Goal: Task Accomplishment & Management: Manage account settings

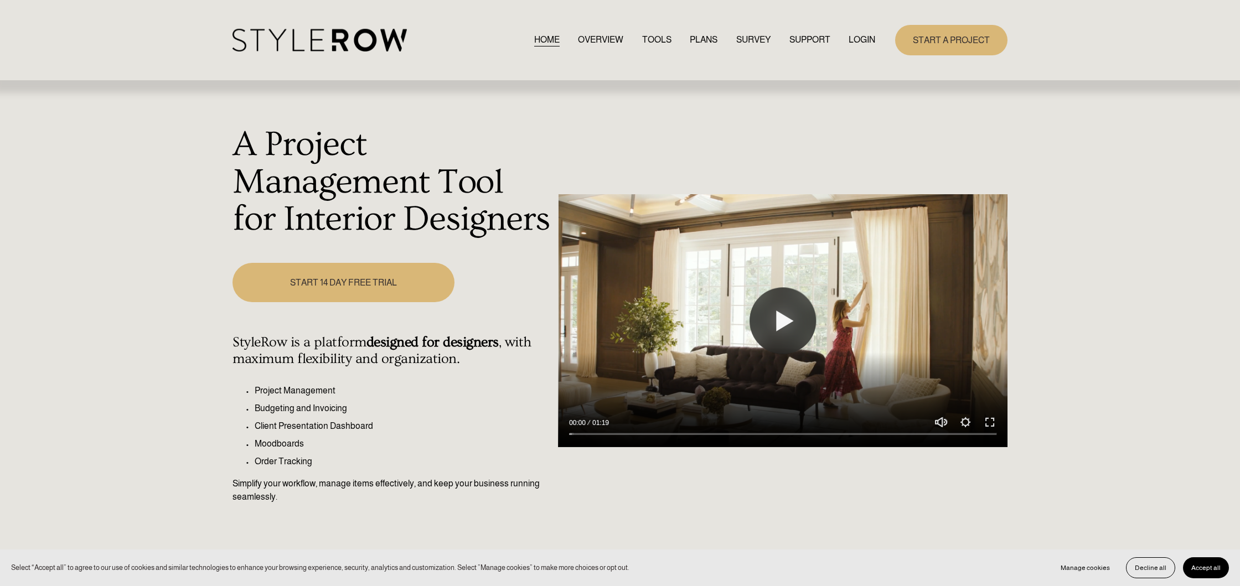
click at [854, 39] on link "LOGIN" at bounding box center [862, 40] width 27 height 15
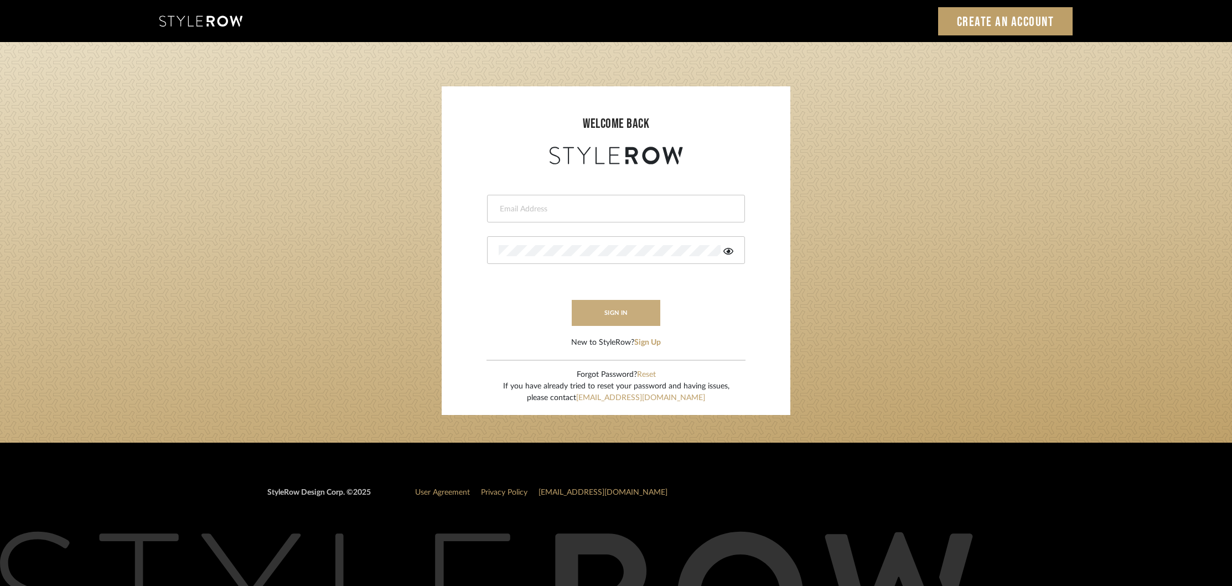
type input "[EMAIL_ADDRESS][DOMAIN_NAME]"
click at [596, 306] on button "sign in" at bounding box center [616, 313] width 89 height 26
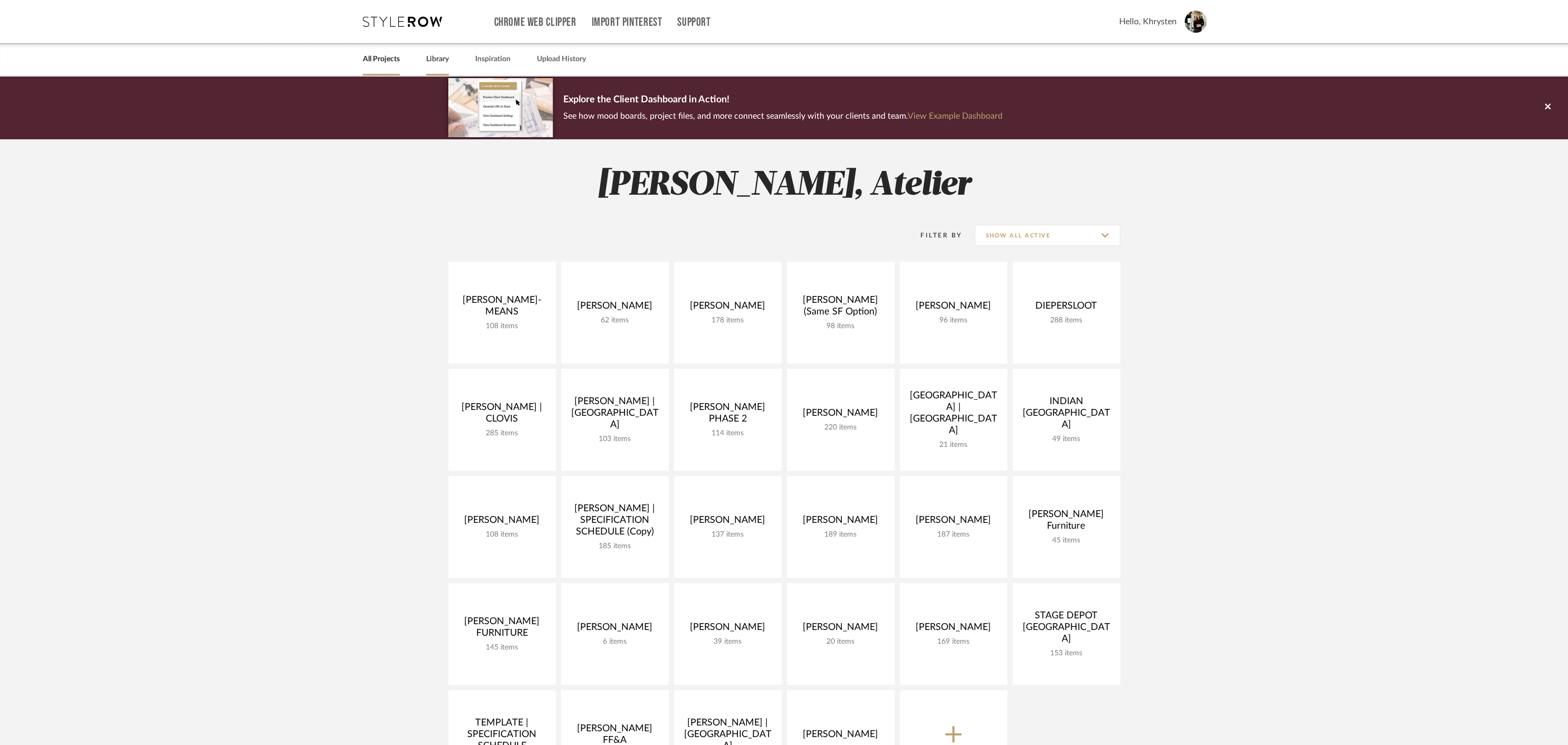
click at [448, 59] on link "Library" at bounding box center [437, 59] width 23 height 14
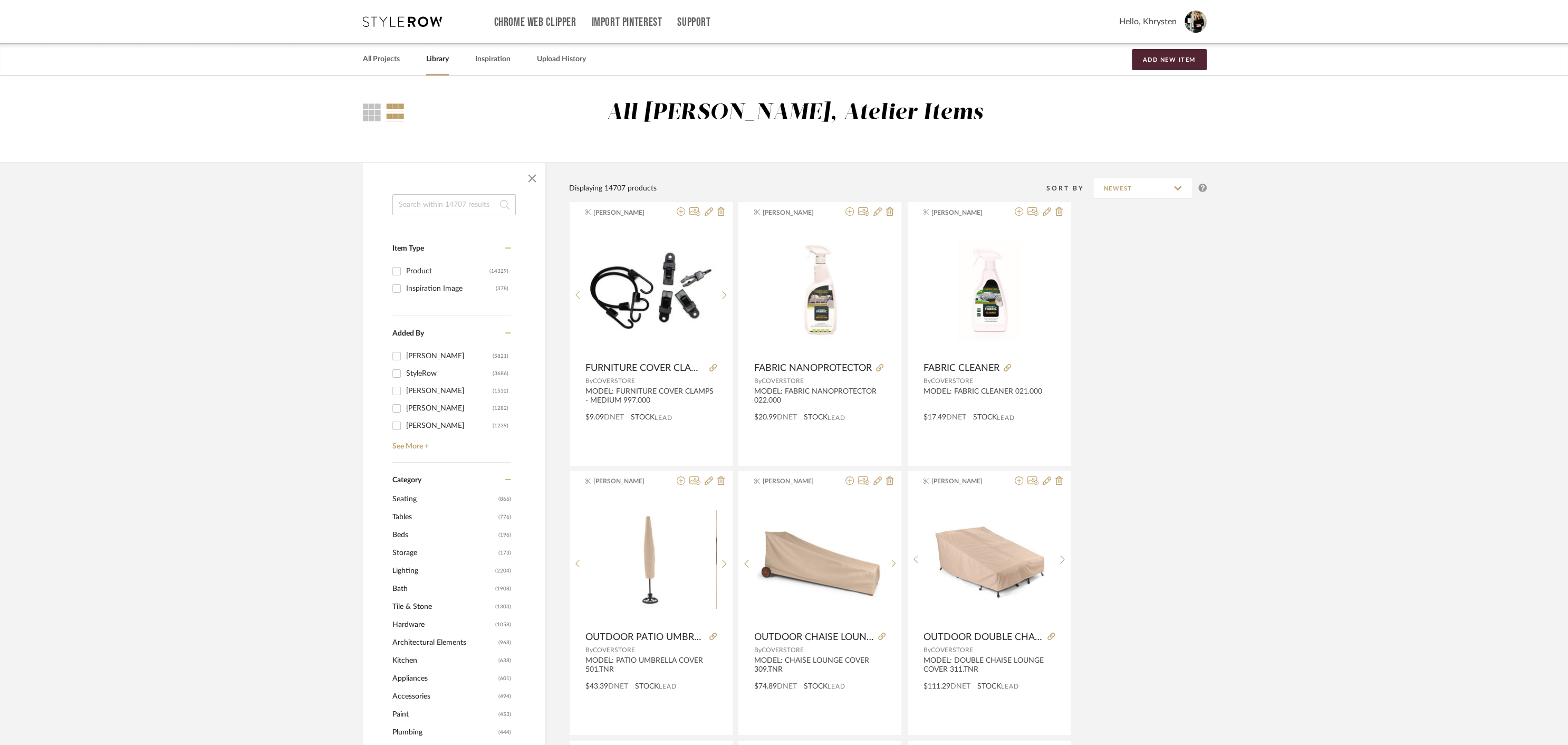
click at [419, 206] on input at bounding box center [454, 205] width 124 height 21
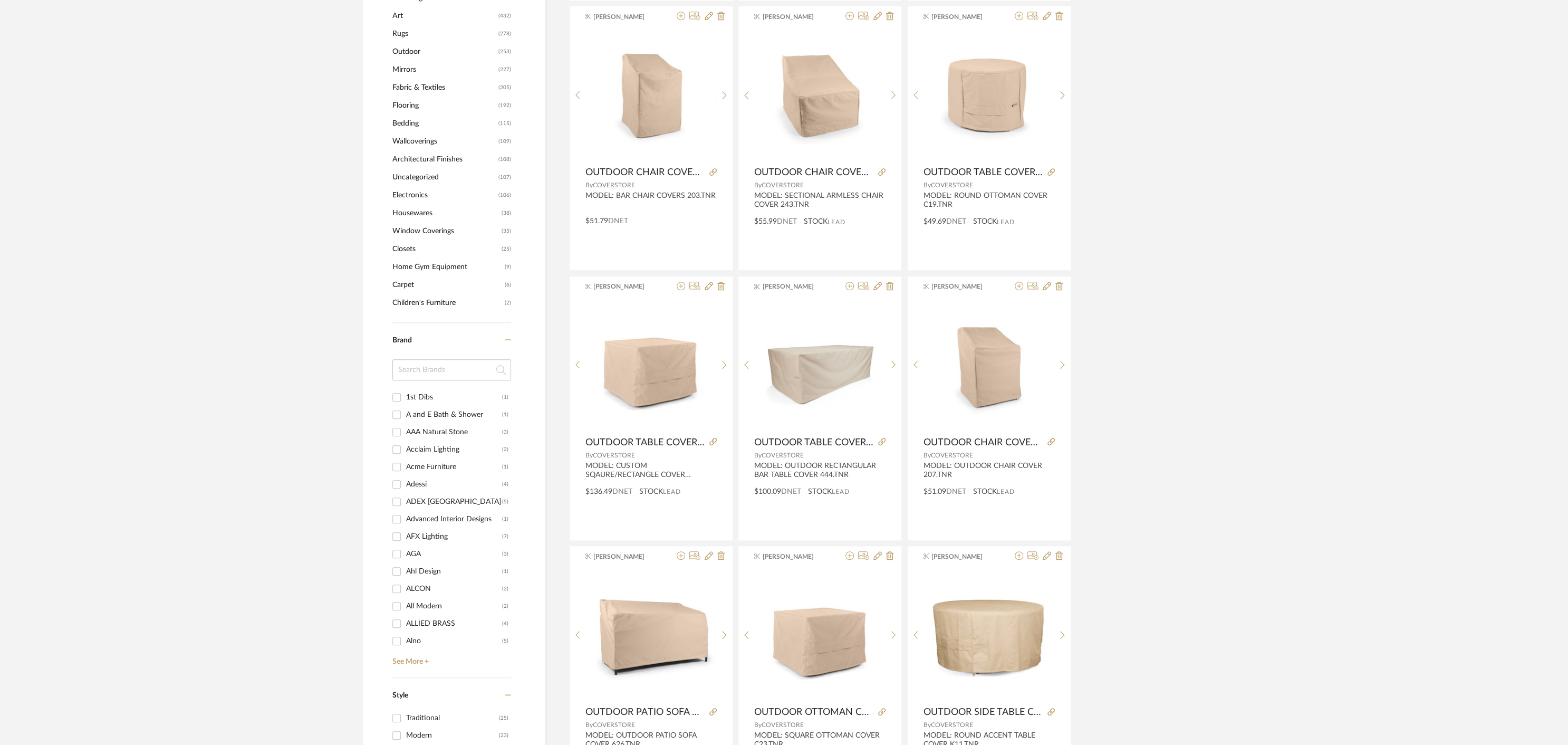
scroll to position [877, 0]
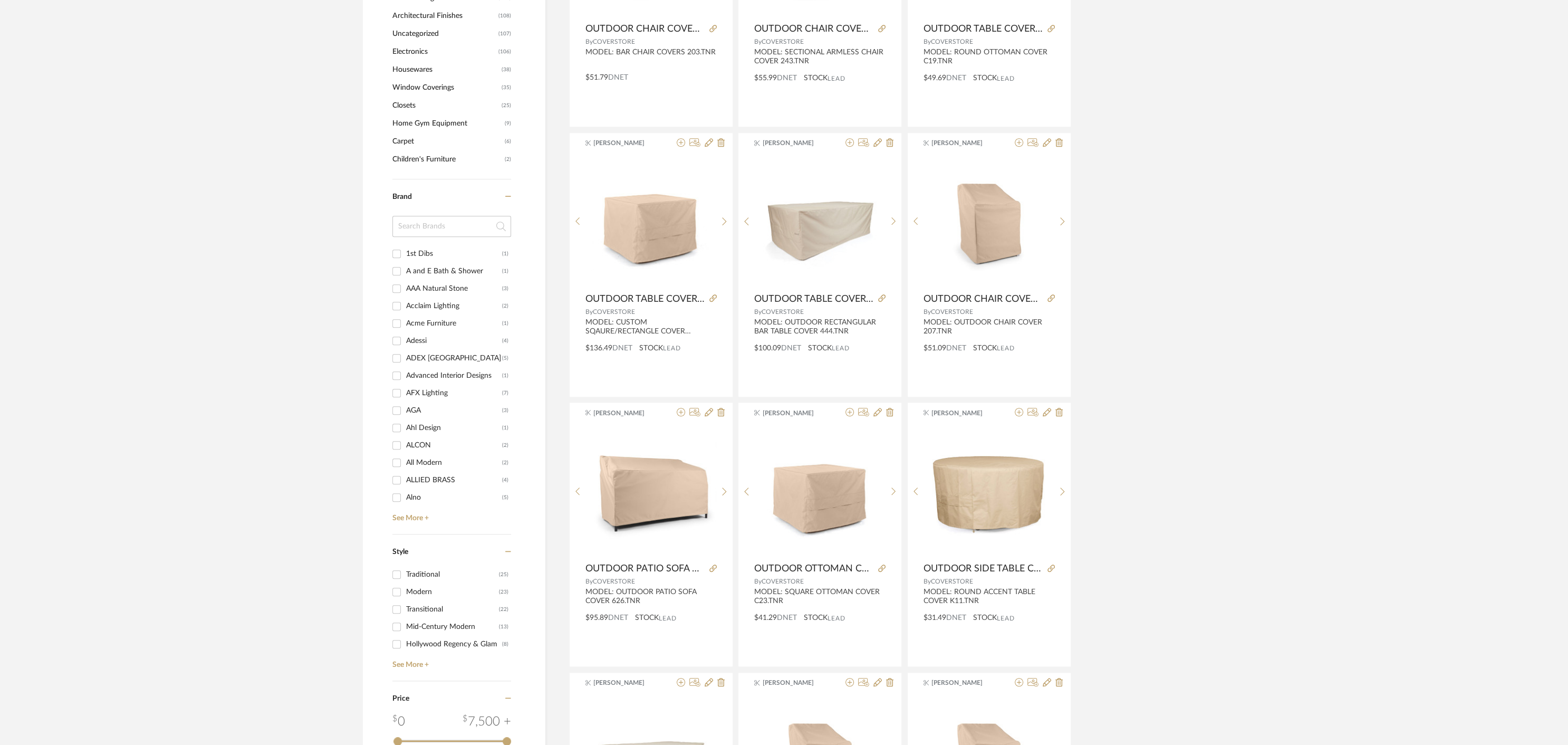
click at [413, 219] on input at bounding box center [452, 226] width 119 height 21
type input "navien"
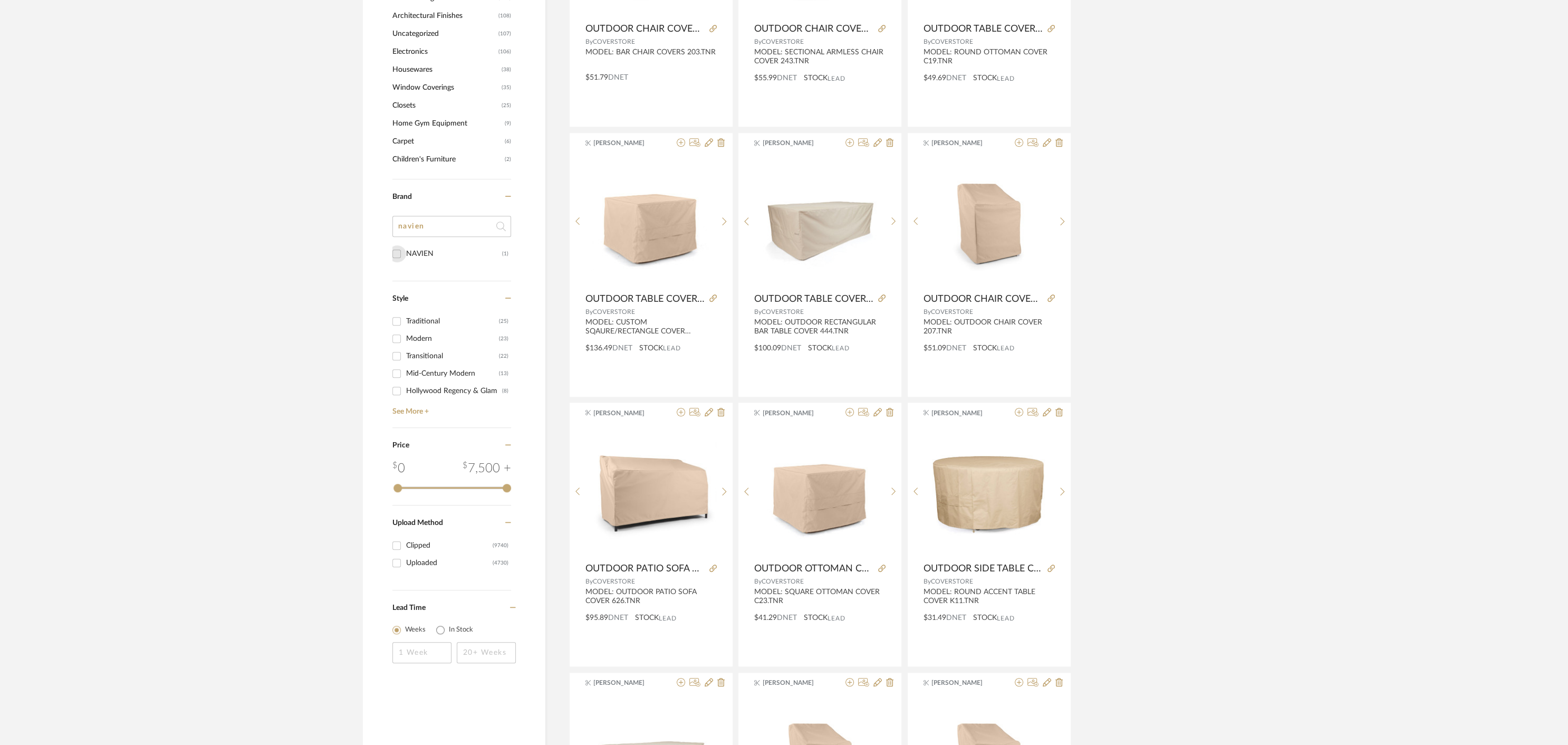
click at [394, 253] on input "NAVIEN (1)" at bounding box center [396, 253] width 17 height 17
checkbox input "true"
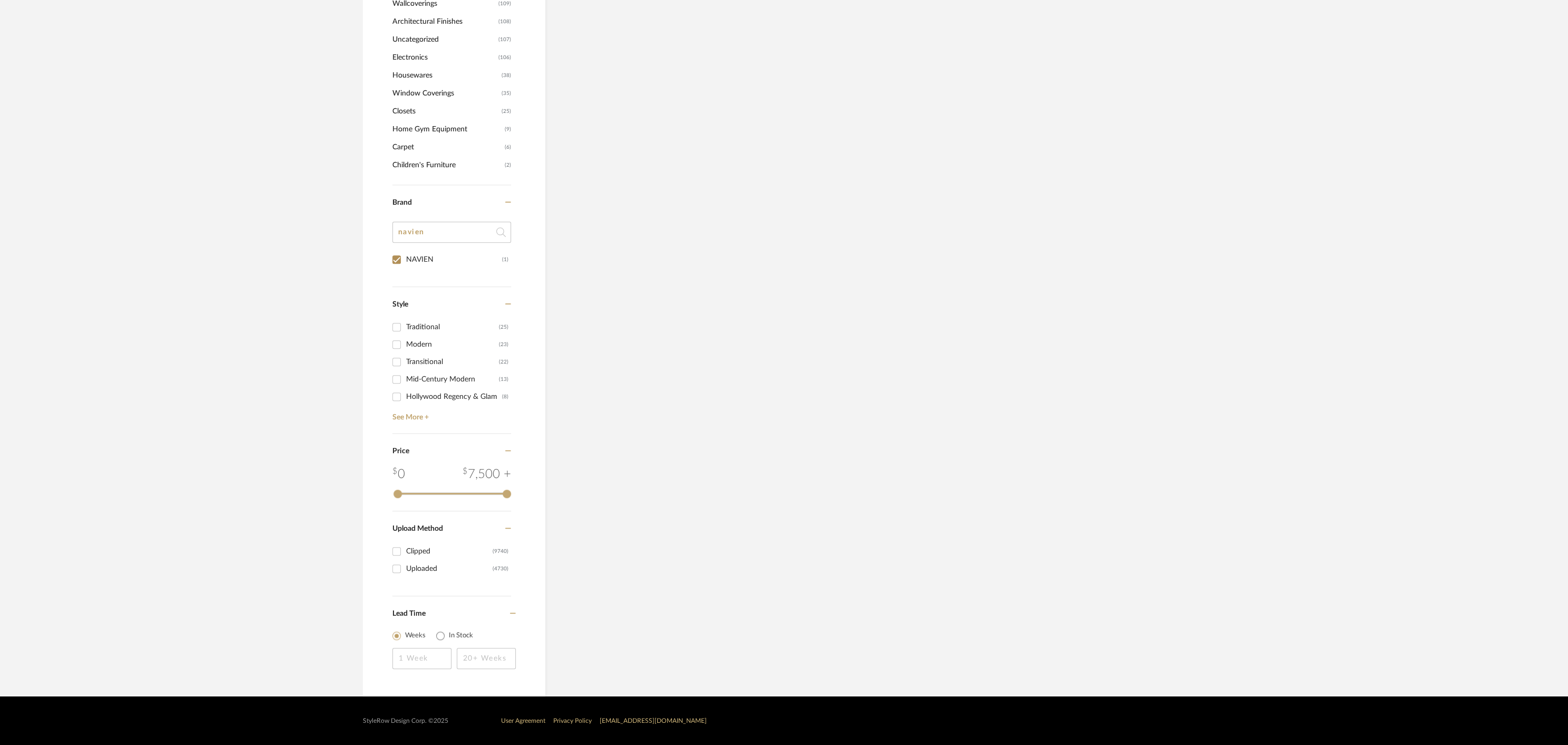
scroll to position [871, 0]
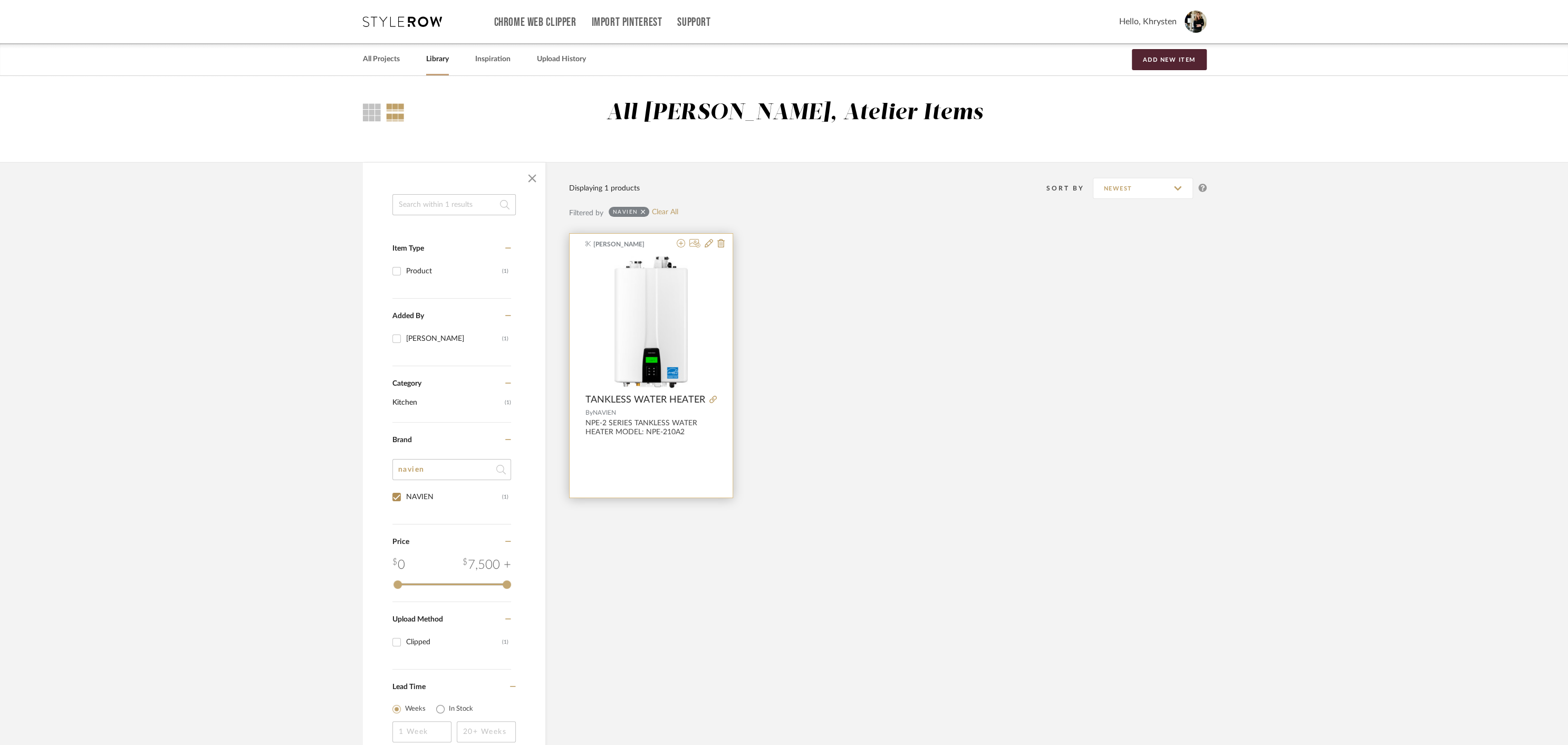
click at [673, 315] on img "0" at bounding box center [651, 322] width 73 height 131
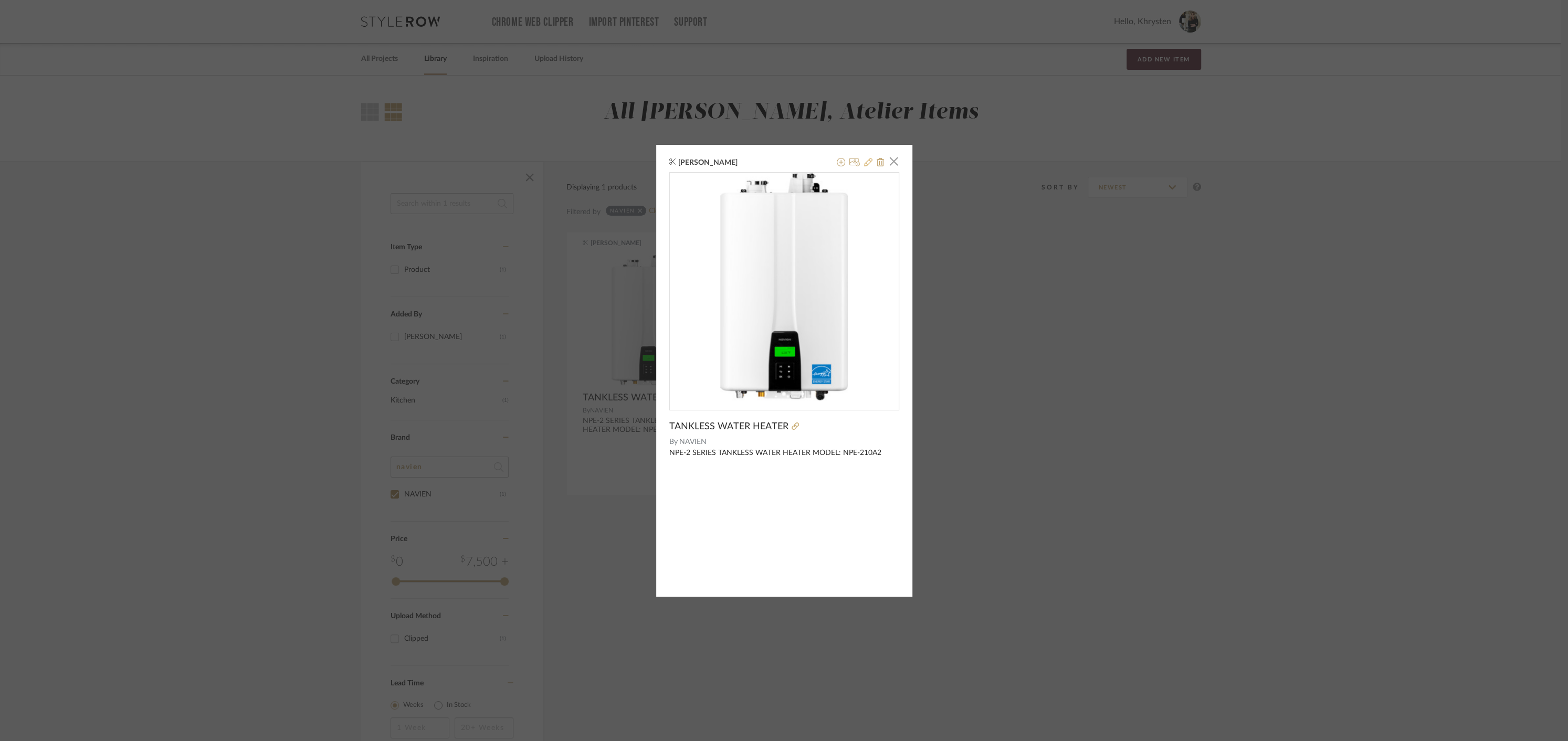
click at [866, 163] on icon at bounding box center [867, 162] width 9 height 9
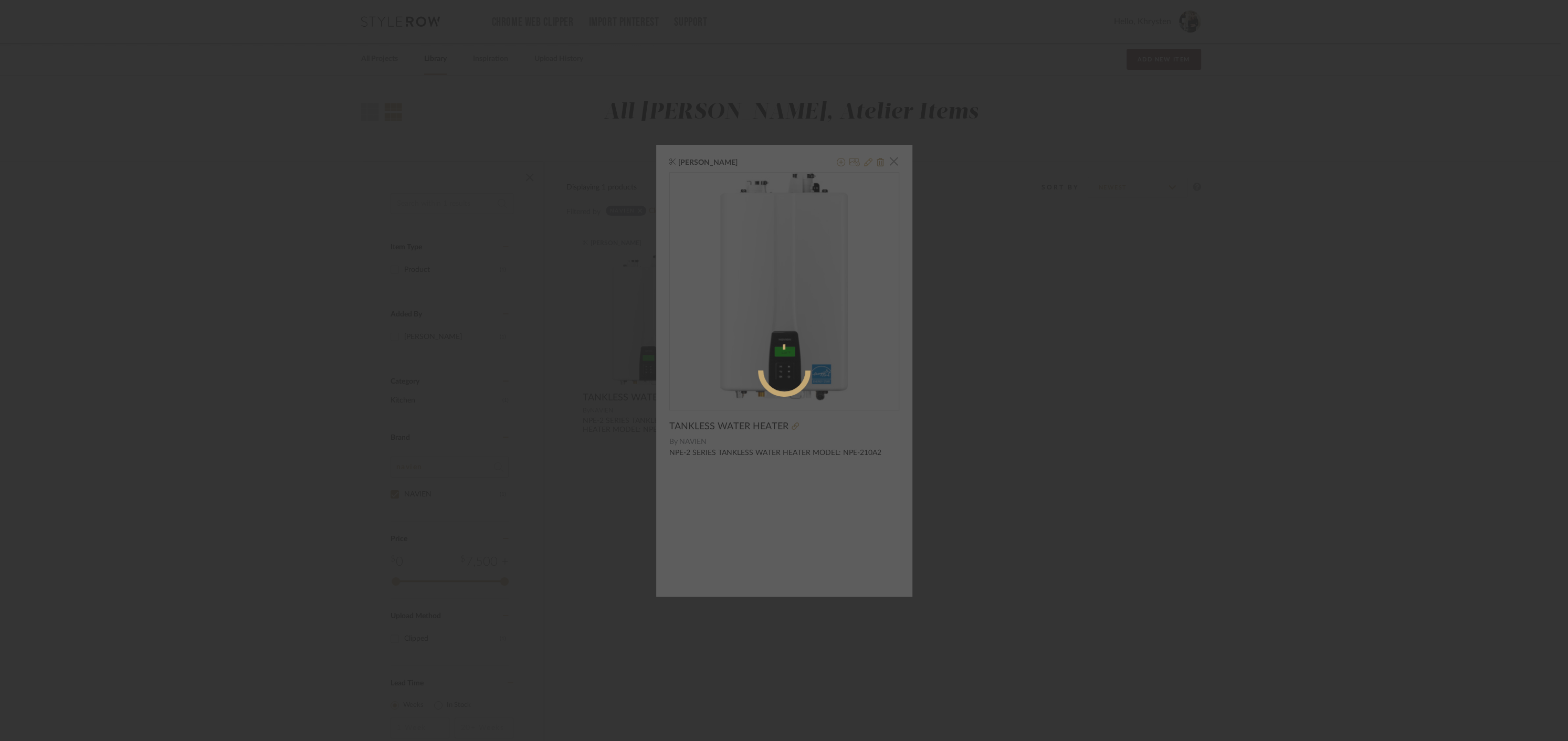
radio input "true"
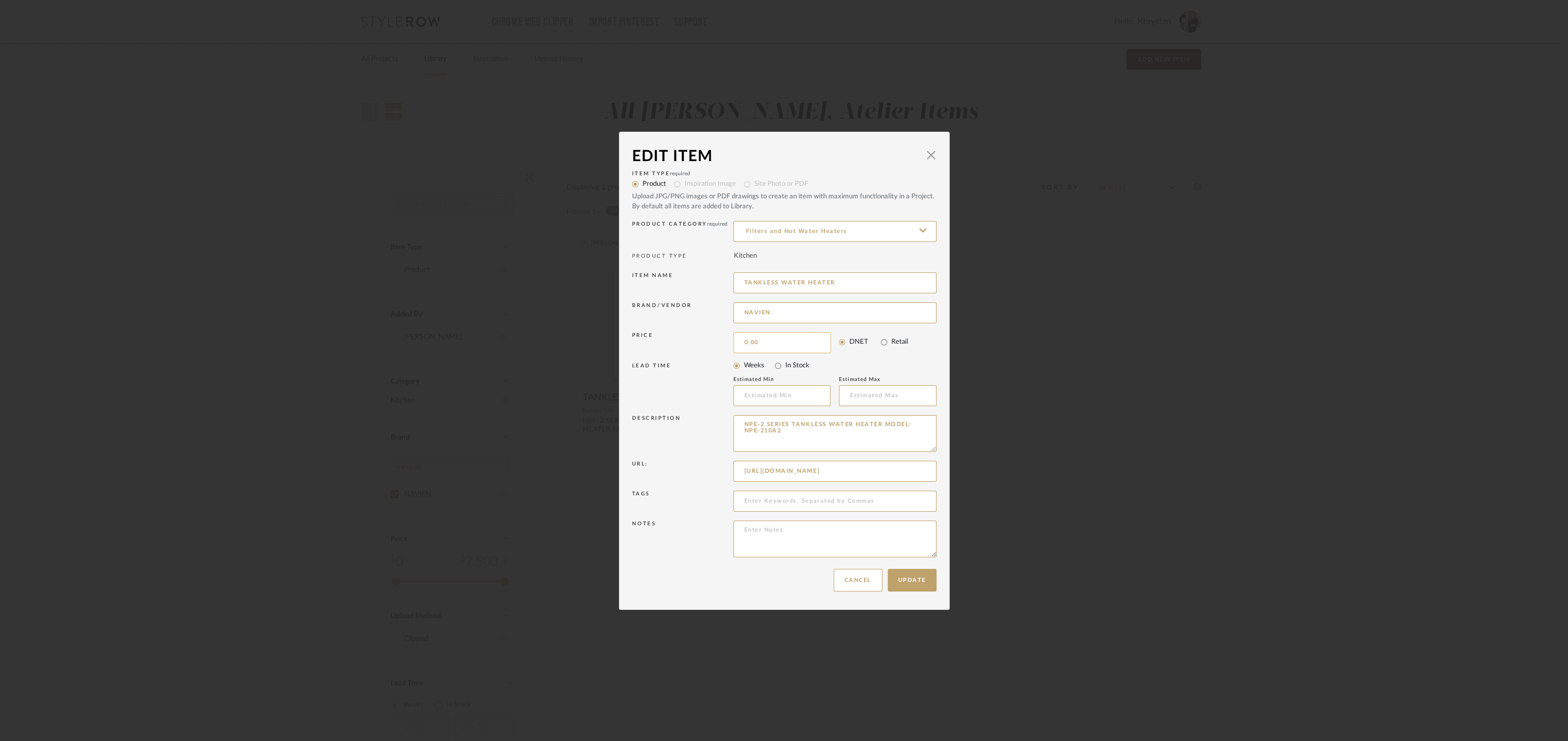
click at [769, 346] on input "0.00" at bounding box center [781, 342] width 98 height 21
type input "$1,624.88"
click at [903, 573] on button "Update" at bounding box center [911, 580] width 48 height 23
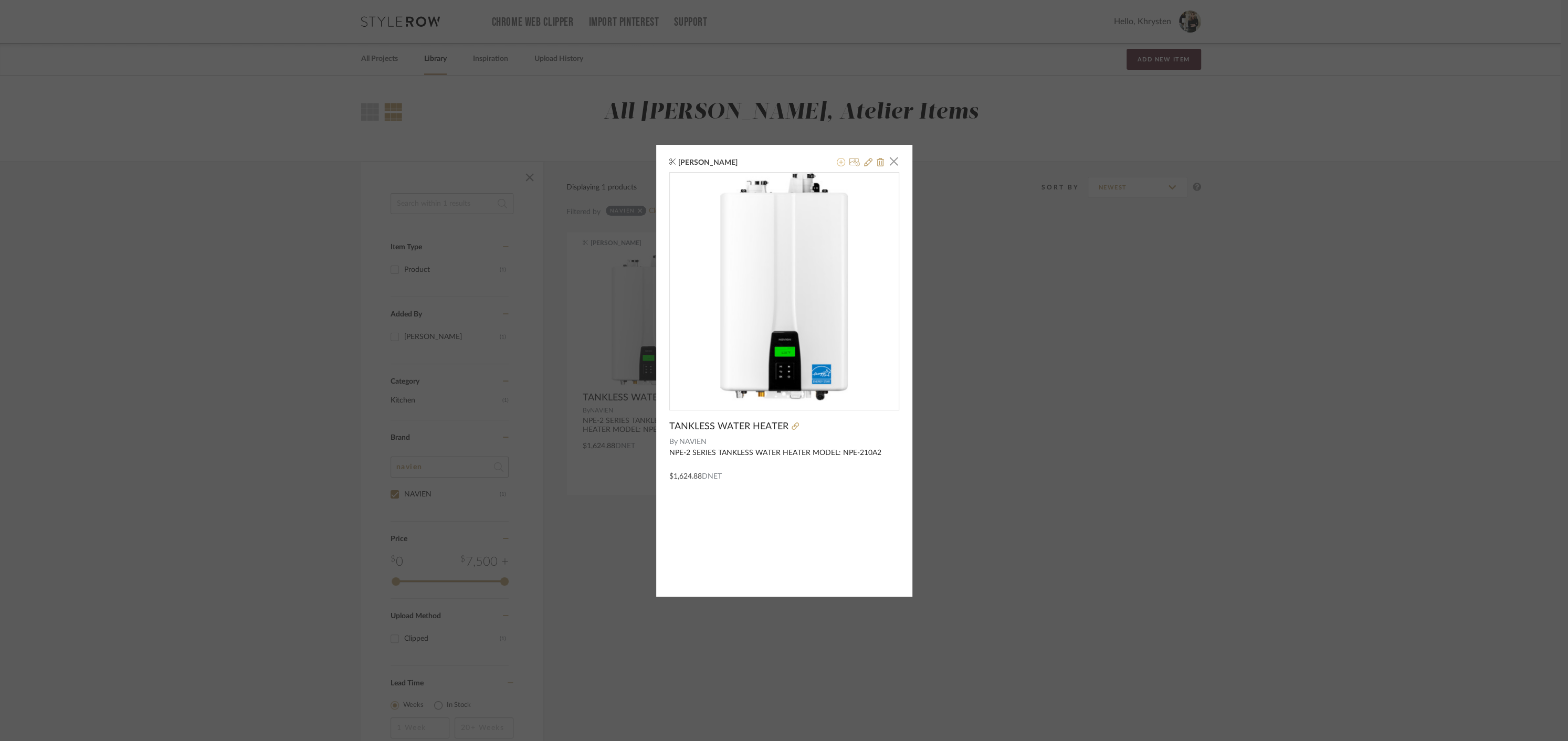
click at [837, 159] on icon at bounding box center [841, 162] width 9 height 9
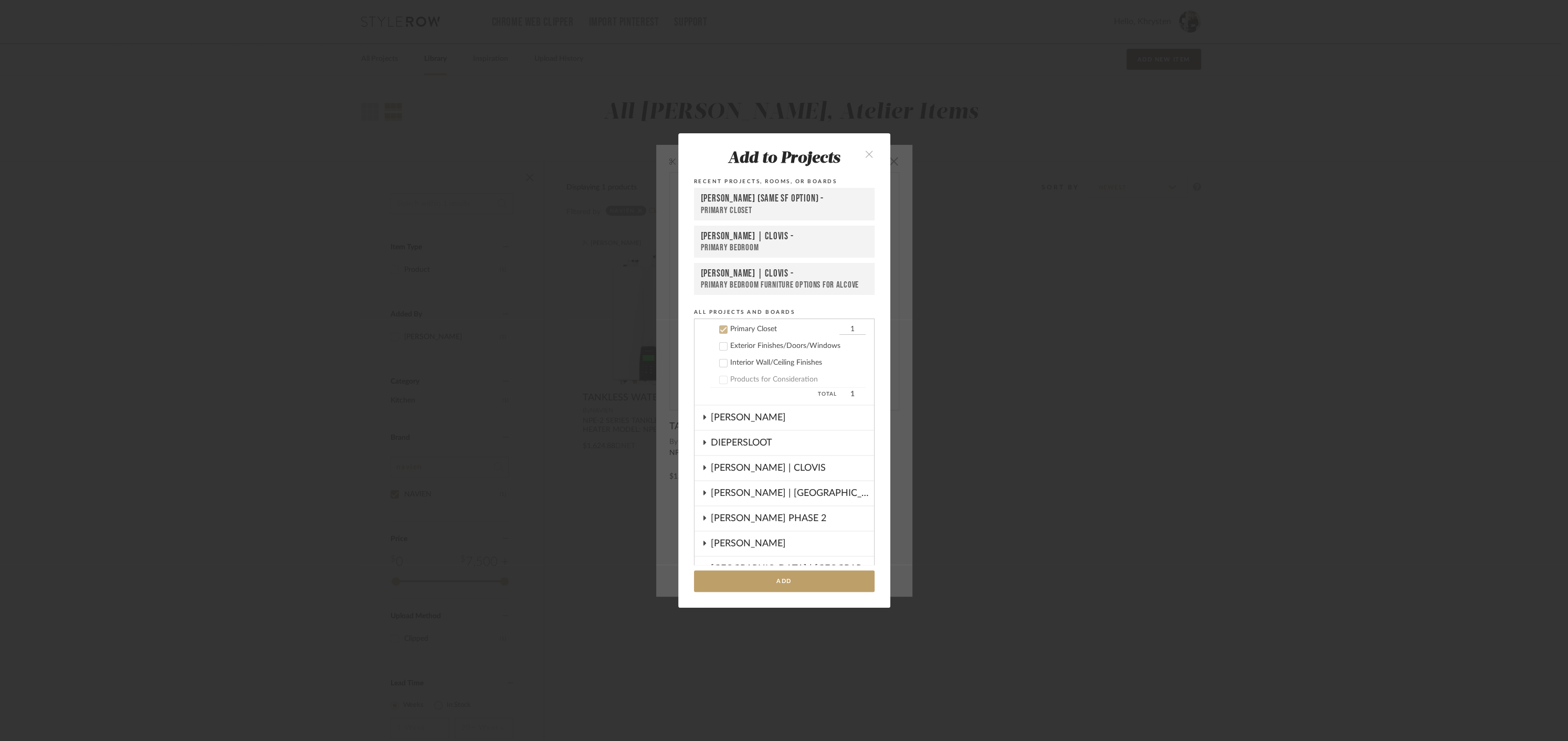
scroll to position [202, 0]
click at [721, 326] on icon at bounding box center [723, 329] width 8 height 8
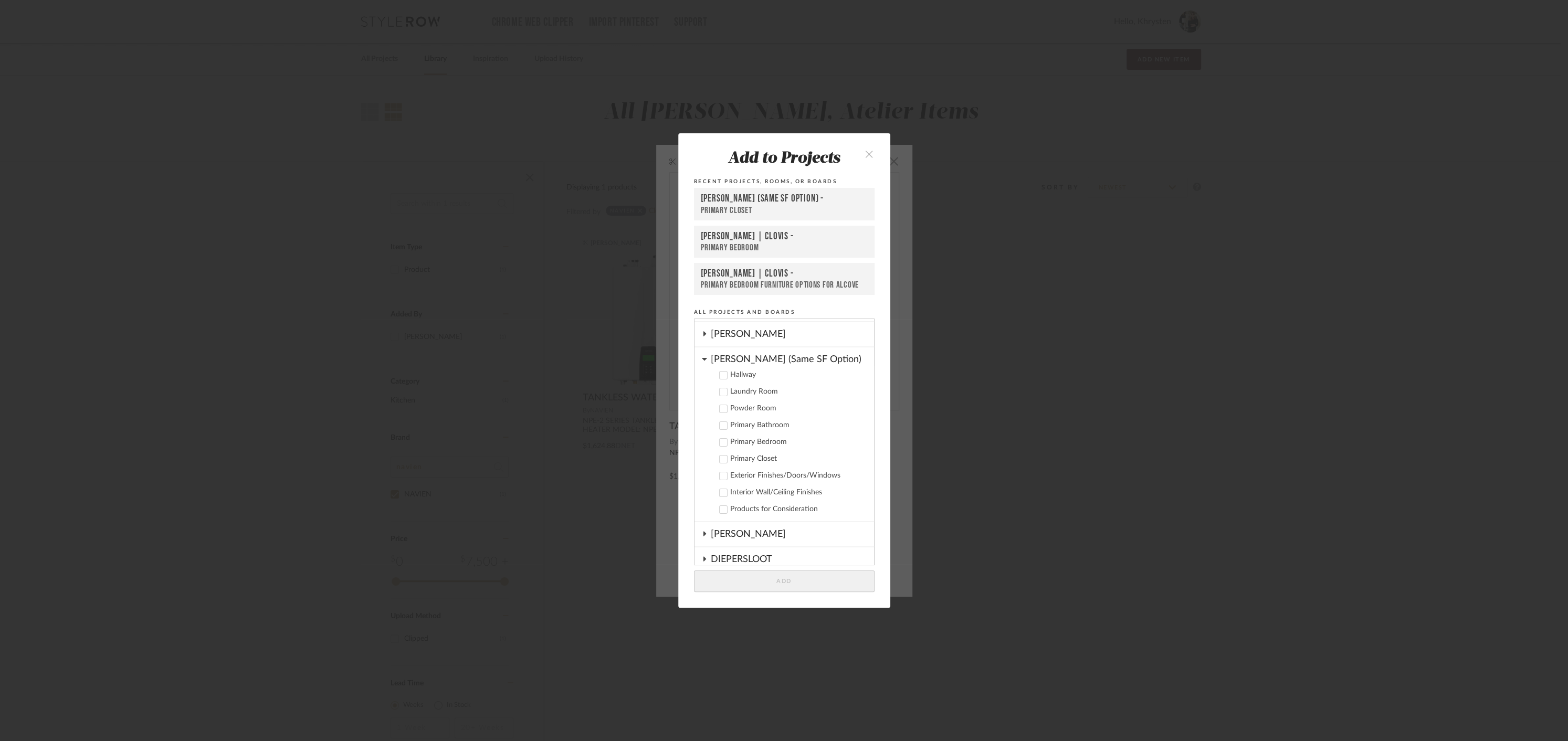
scroll to position [82, 0]
click at [721, 465] on icon at bounding box center [723, 465] width 8 height 8
click at [767, 586] on button "Add" at bounding box center [784, 581] width 180 height 22
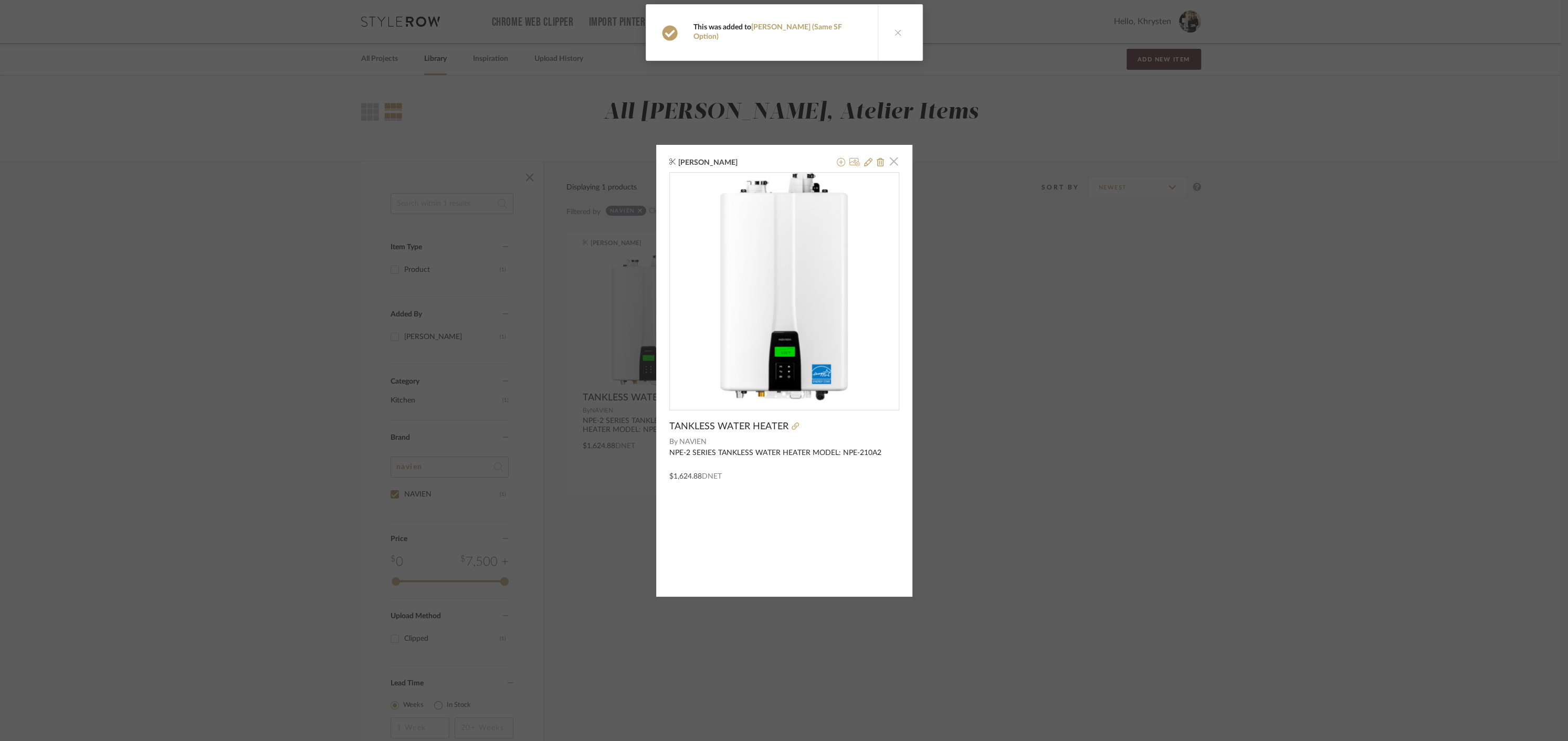
click at [890, 164] on span "button" at bounding box center [894, 161] width 21 height 21
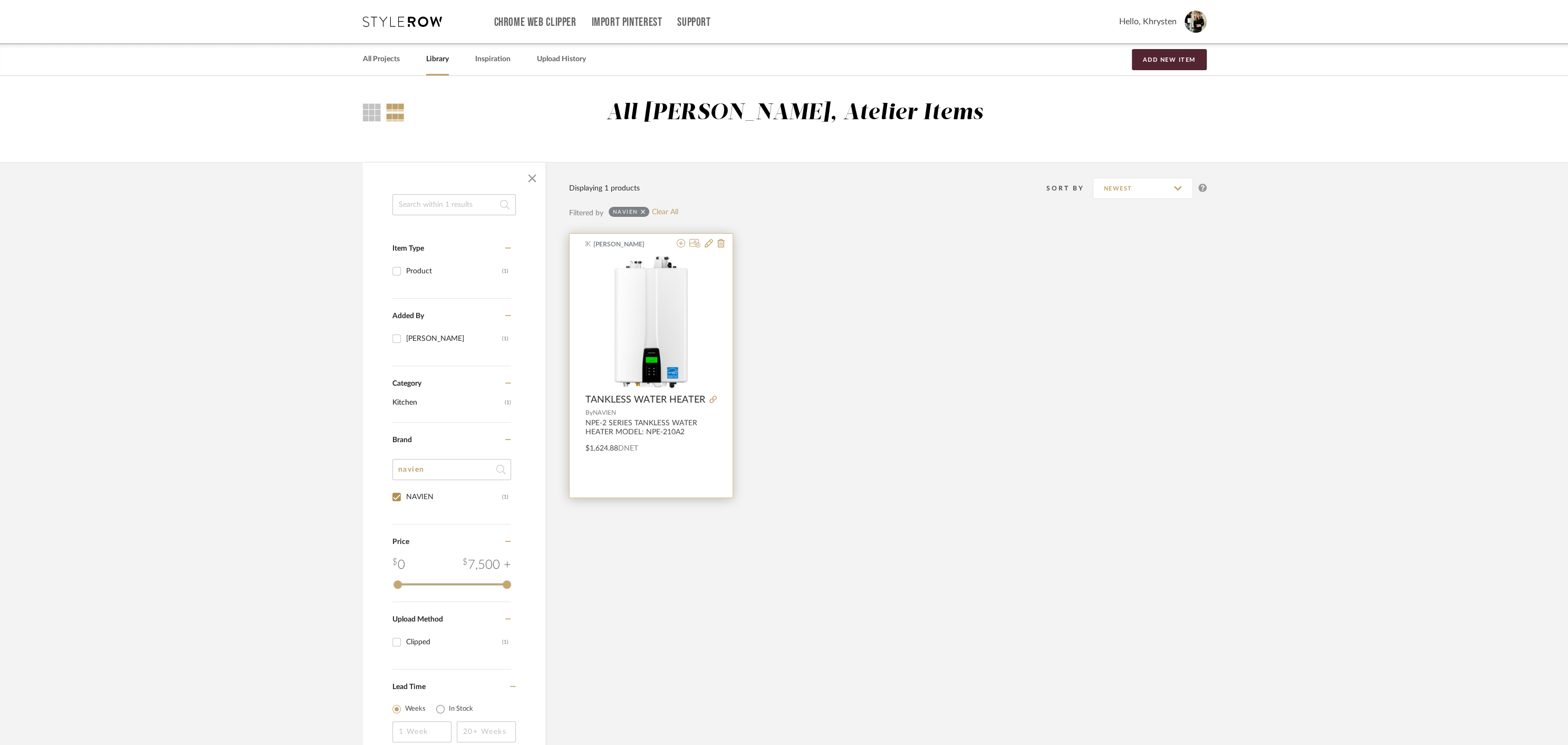
click at [647, 239] on span "[PERSON_NAME]" at bounding box center [627, 244] width 67 height 10
click at [700, 289] on div "0" at bounding box center [652, 322] width 131 height 131
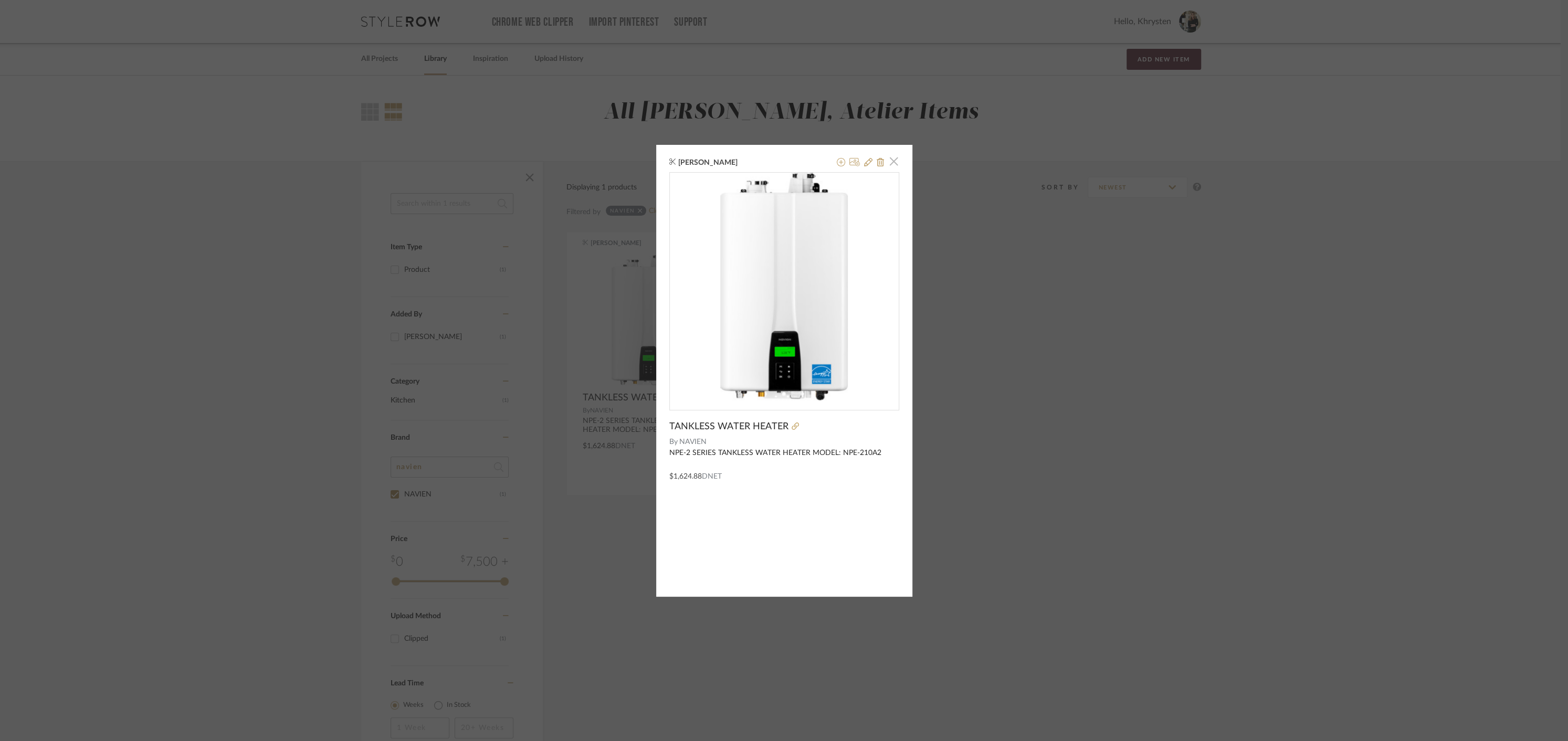
click at [891, 164] on span "button" at bounding box center [894, 161] width 21 height 21
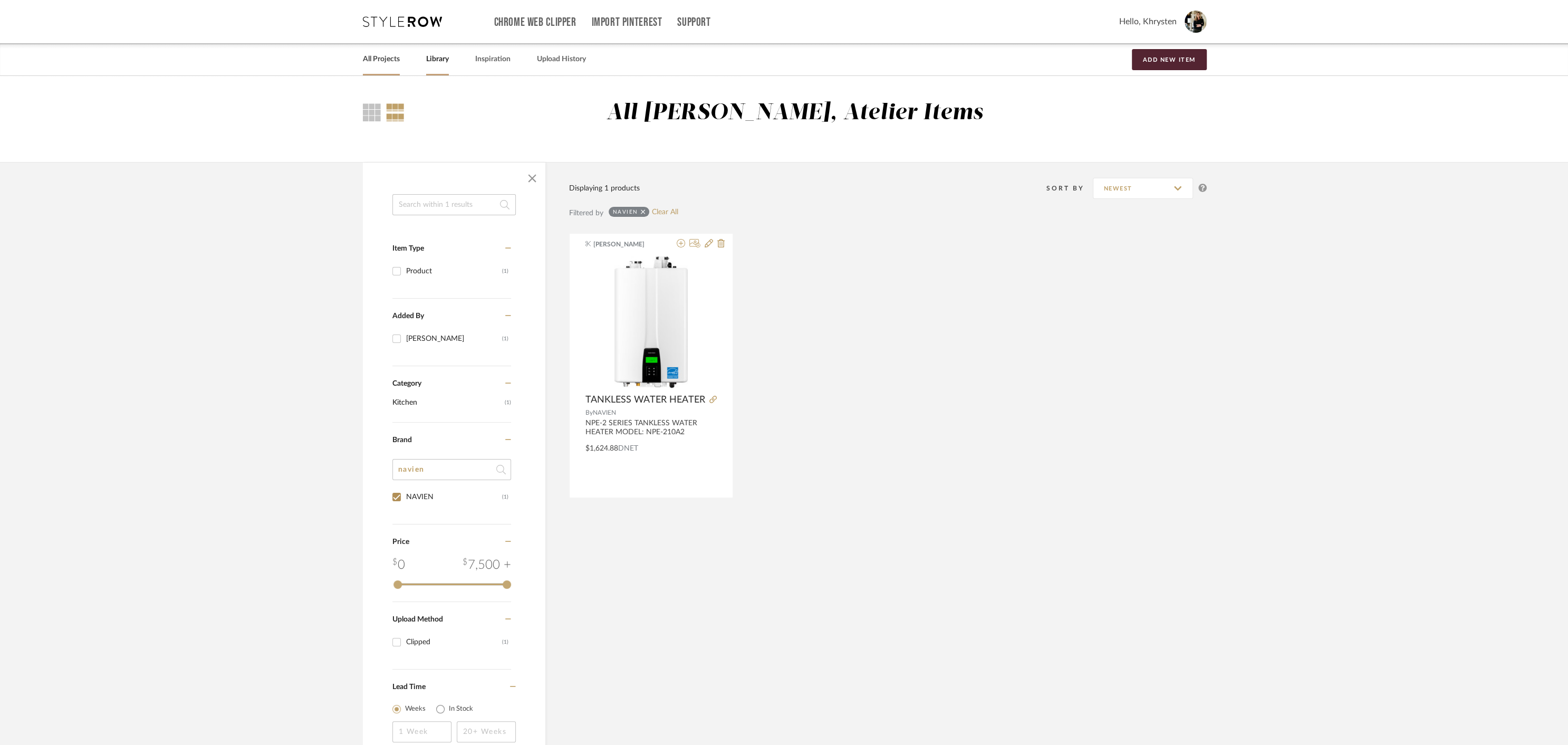
click at [383, 58] on link "All Projects" at bounding box center [381, 59] width 37 height 14
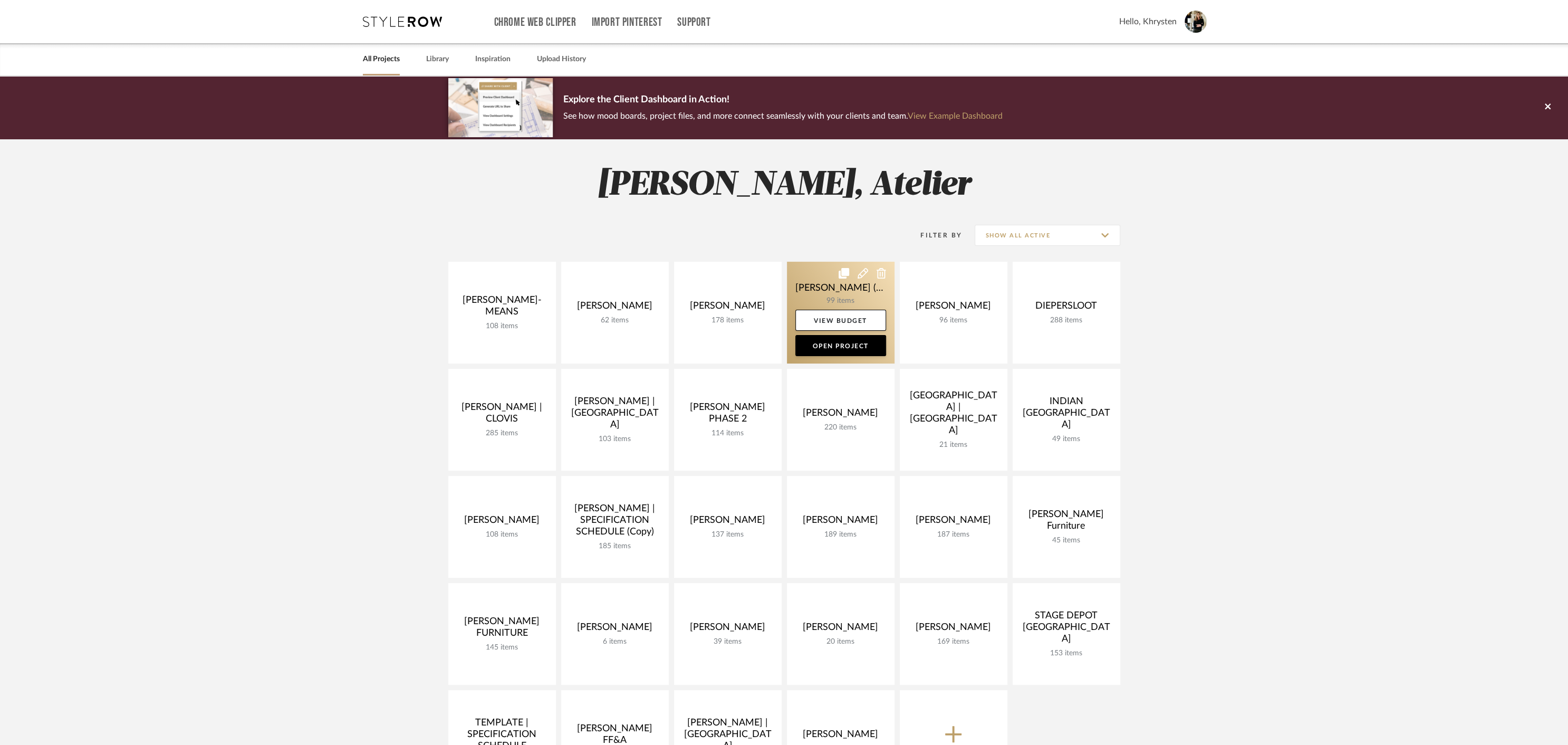
click at [813, 292] on link at bounding box center [840, 312] width 108 height 102
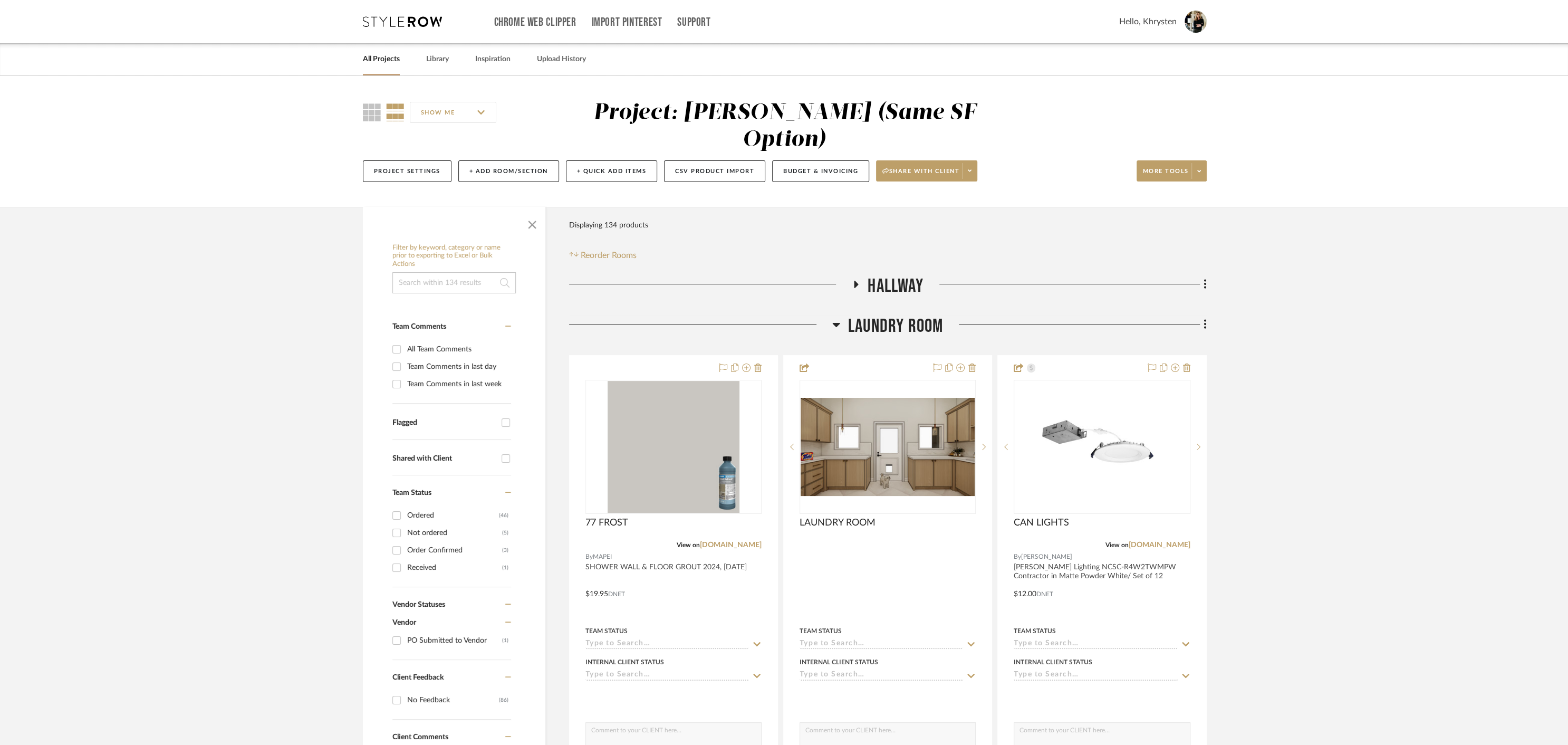
click at [836, 323] on icon at bounding box center [836, 325] width 8 height 4
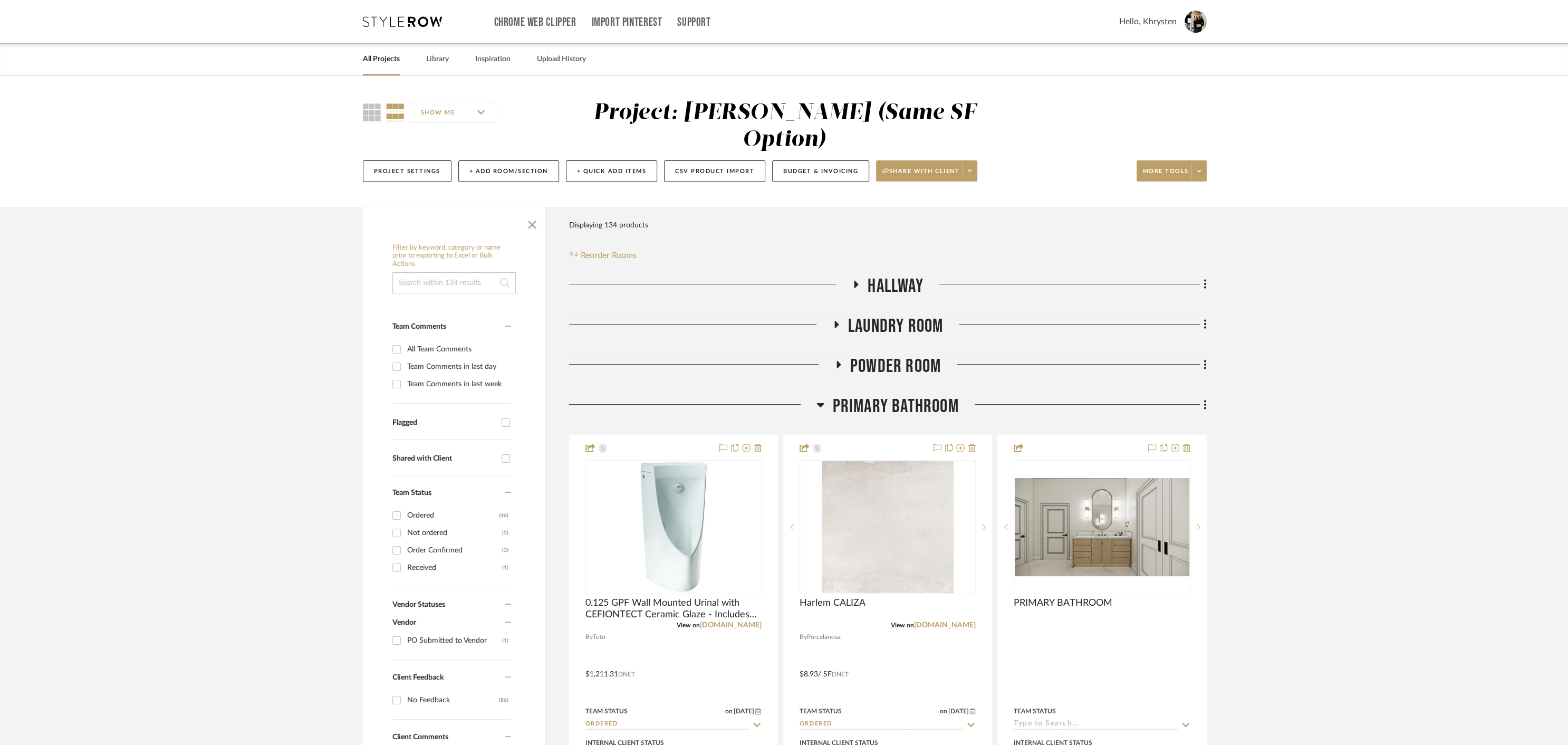
click at [818, 398] on icon at bounding box center [820, 404] width 8 height 12
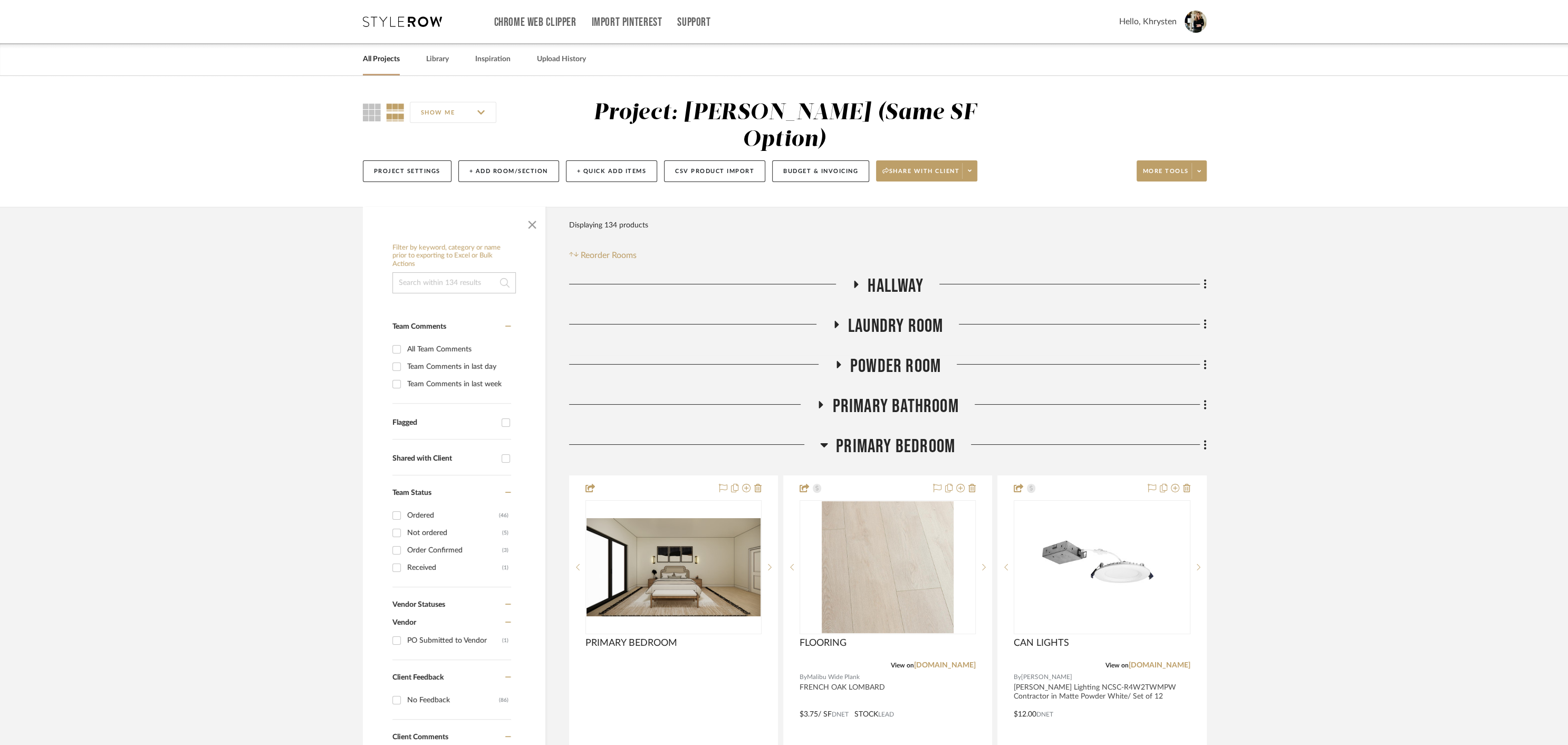
click at [825, 438] on icon at bounding box center [824, 444] width 8 height 12
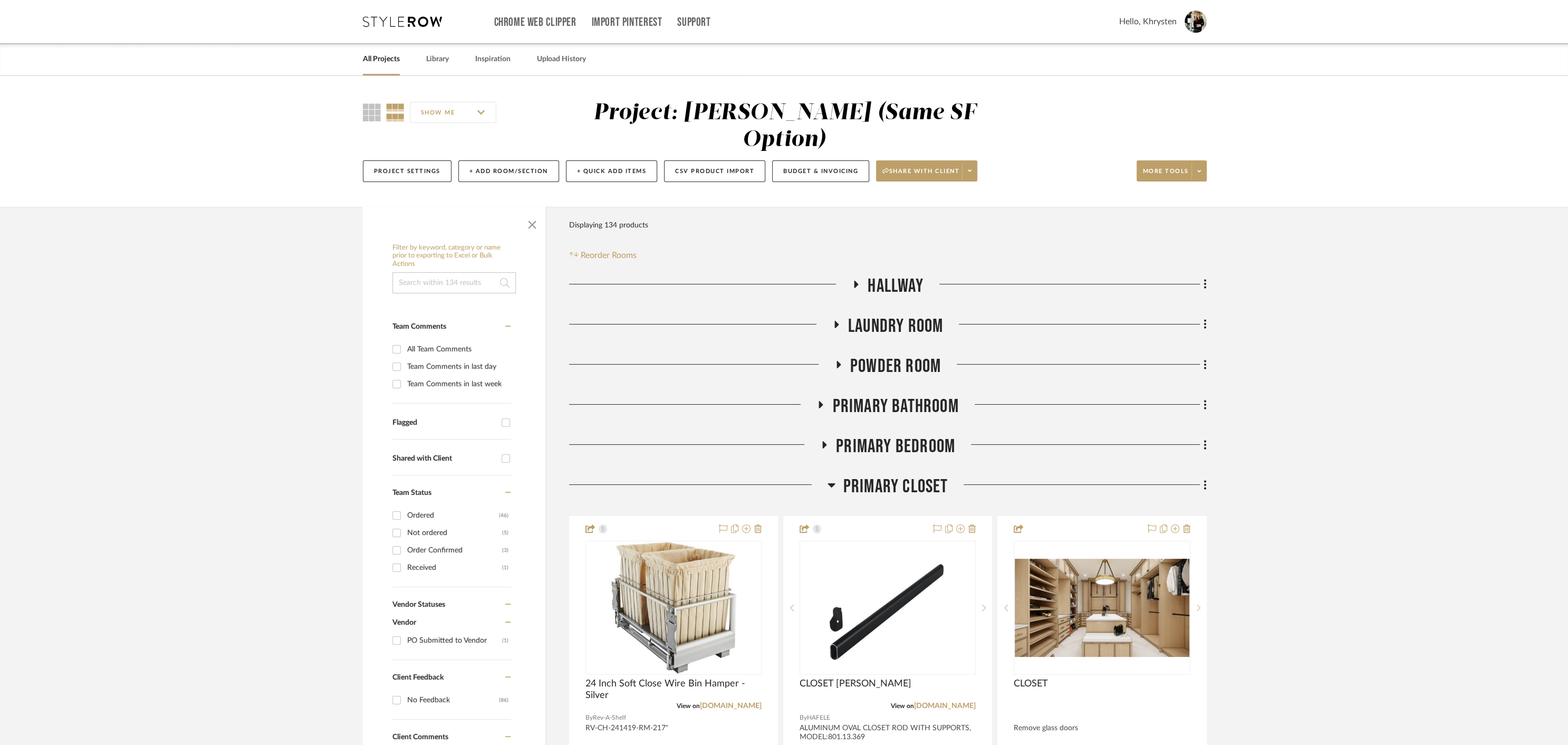
click at [834, 478] on icon at bounding box center [832, 484] width 8 height 12
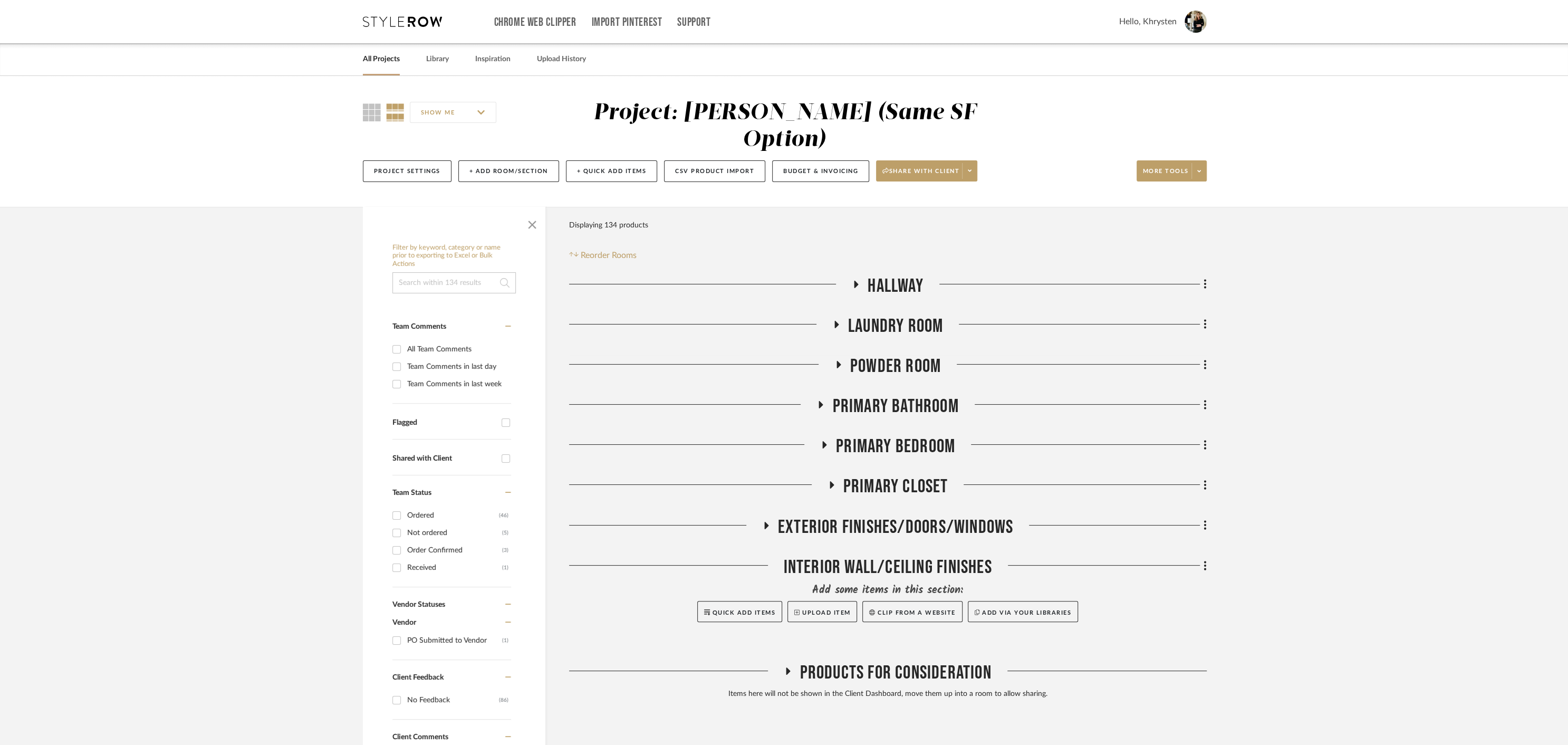
click at [766, 522] on icon at bounding box center [766, 526] width 4 height 8
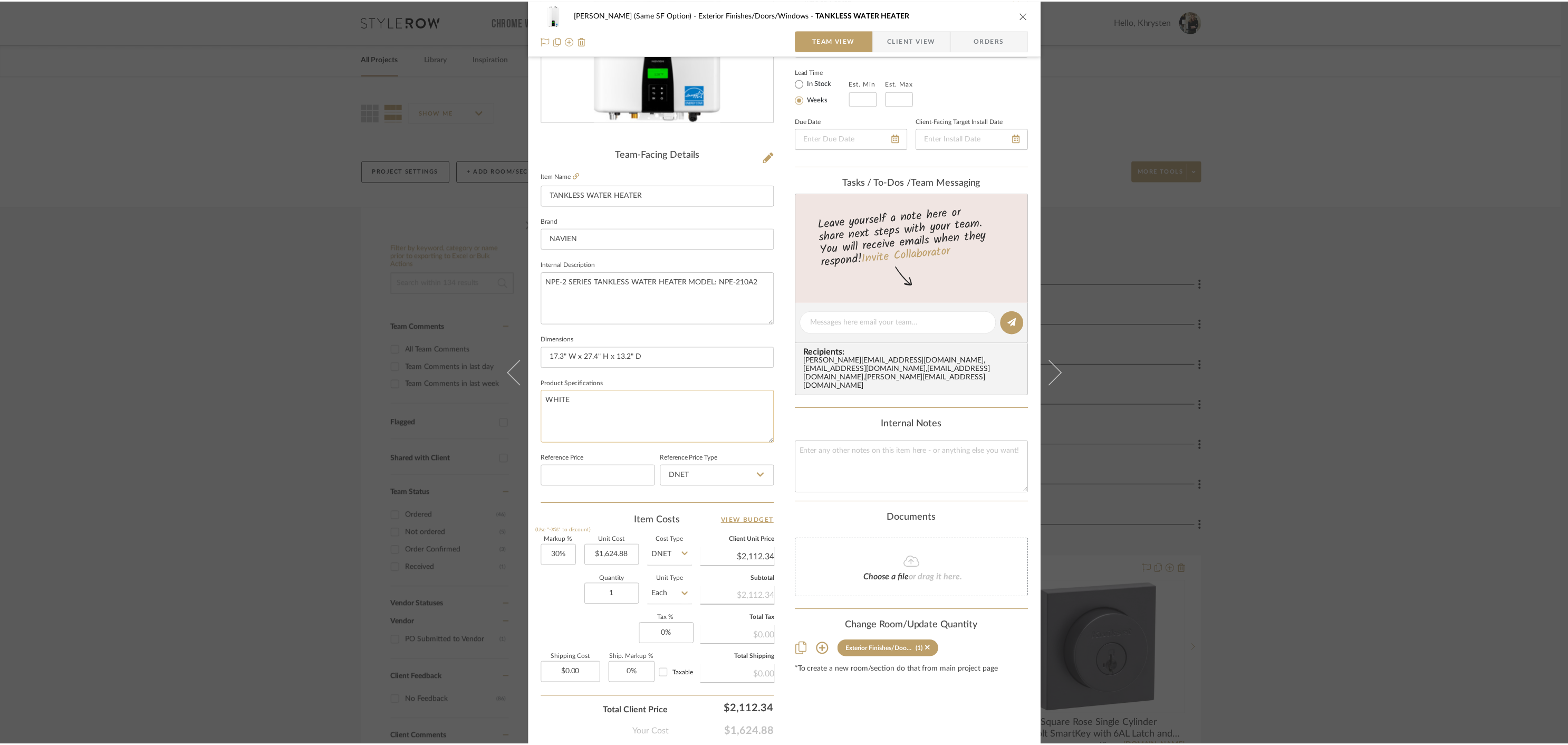
scroll to position [207, 0]
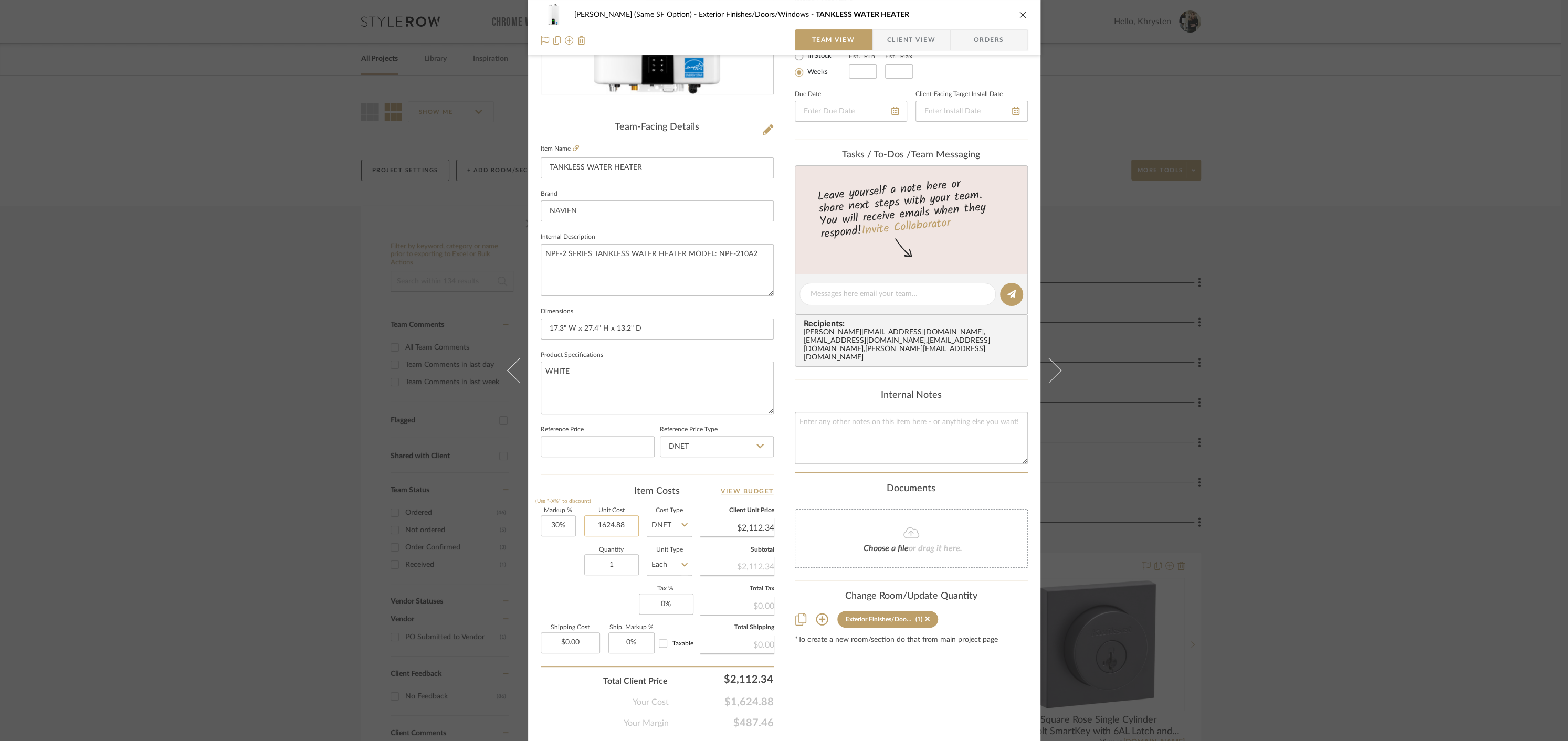
click at [600, 522] on input "1624.88" at bounding box center [611, 526] width 55 height 21
click at [597, 522] on input "1624.88" at bounding box center [611, 526] width 55 height 21
drag, startPoint x: 598, startPoint y: 523, endPoint x: 611, endPoint y: 522, distance: 13.0
click at [611, 522] on input "1624.88" at bounding box center [611, 526] width 55 height 21
type input "$1,757.88"
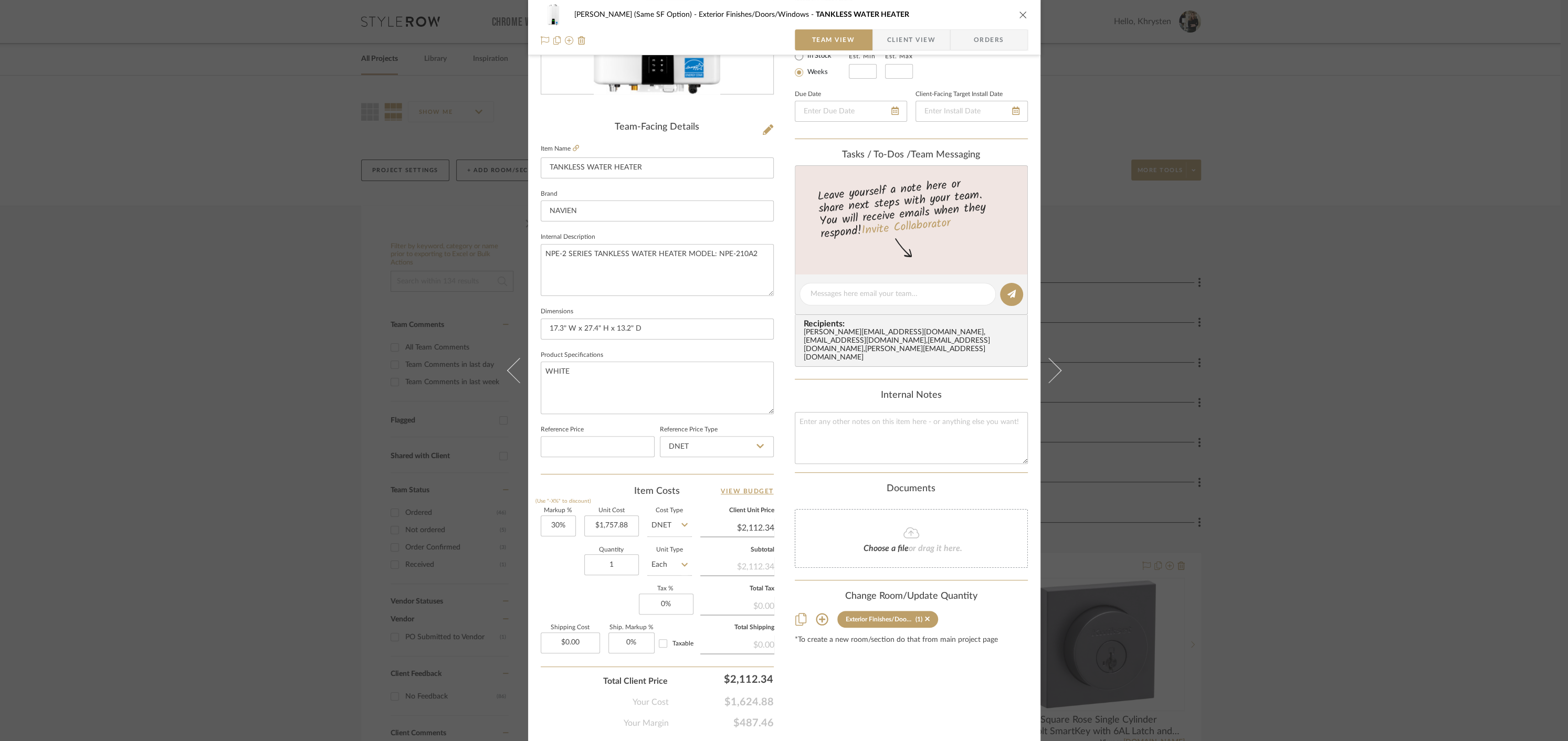
click at [573, 596] on div "Markup % (Use "-X%" to discount) 30% Unit Cost $1,757.88 Cost Type DNET Client …" at bounding box center [657, 585] width 233 height 154
type input "$2,285.24"
click at [722, 130] on div "Team-Facing Details" at bounding box center [657, 127] width 233 height 11
click at [1021, 12] on icon "close" at bounding box center [1023, 14] width 9 height 9
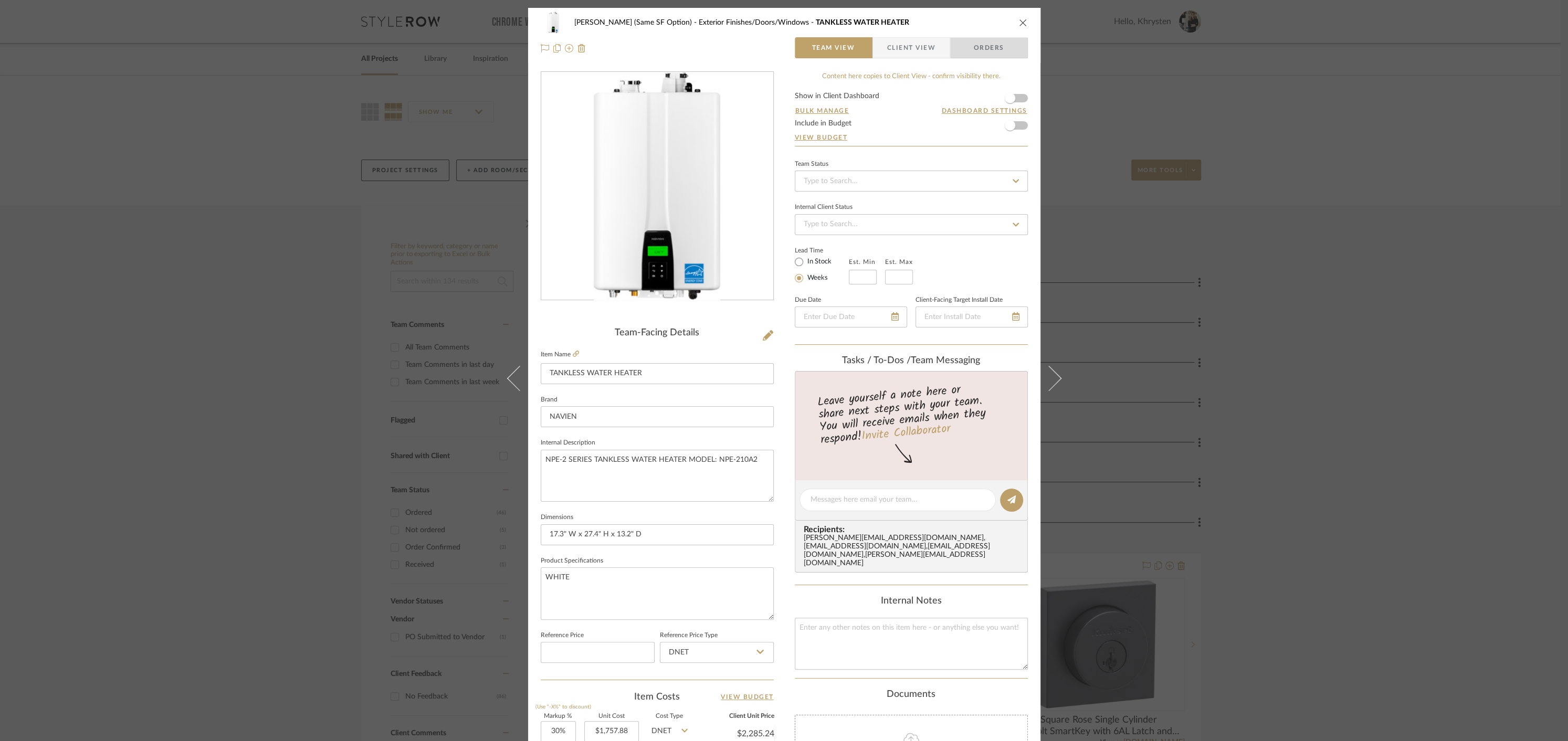
click at [986, 45] on span "Orders" at bounding box center [989, 47] width 53 height 21
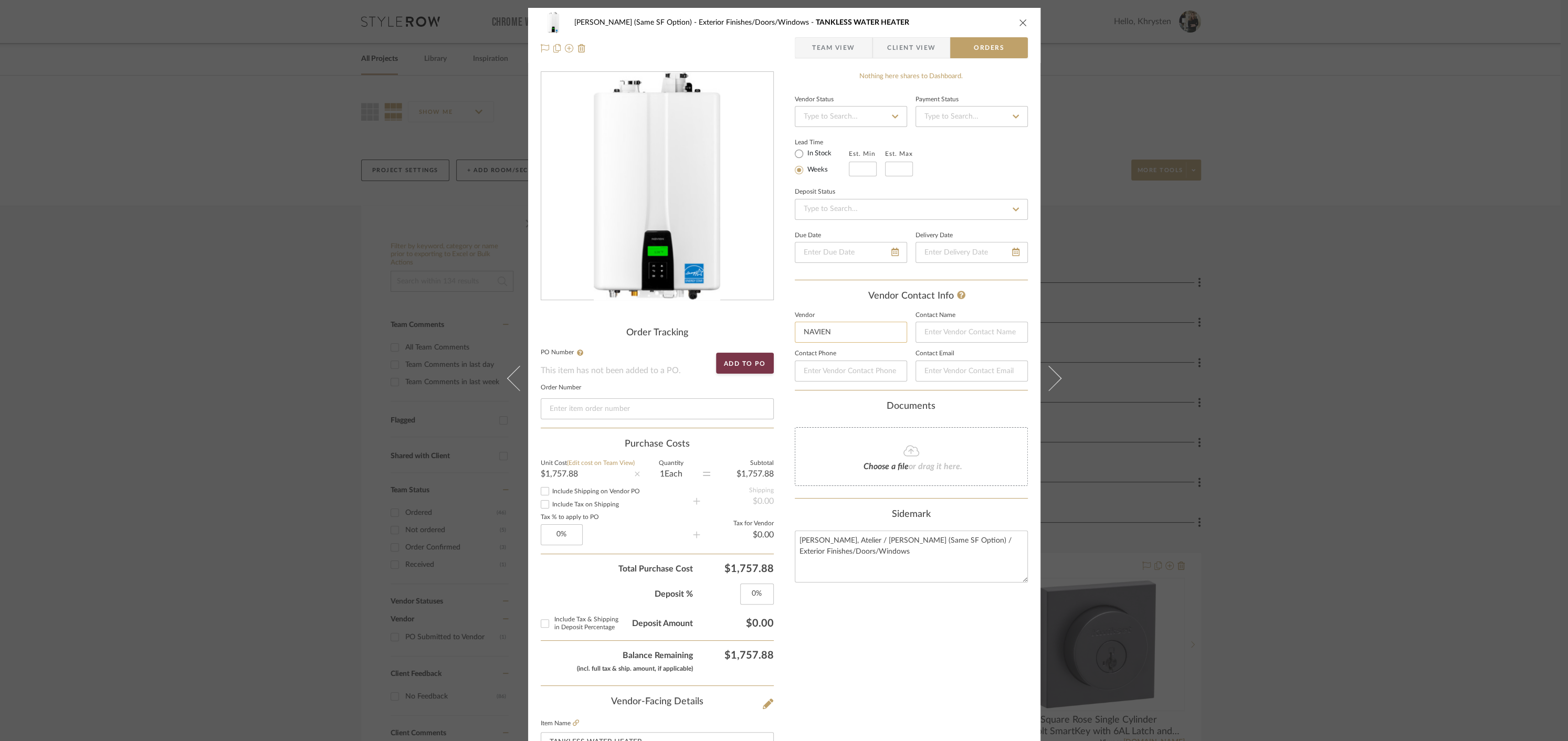
click at [818, 330] on input "NAVIEN" at bounding box center [850, 332] width 112 height 21
click at [823, 361] on span "[PERSON_NAME]" at bounding box center [850, 358] width 81 height 9
type input "[PERSON_NAME]"
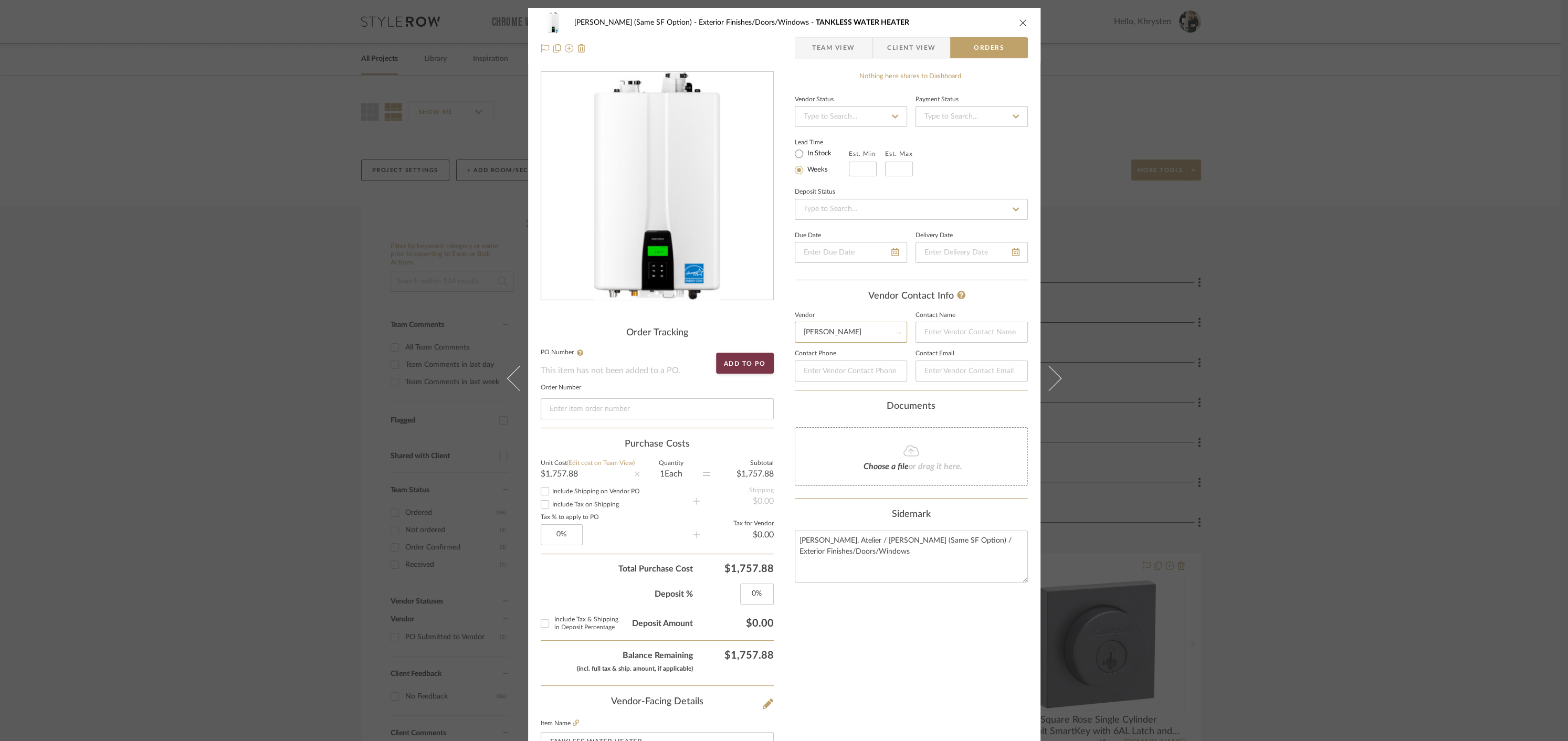
type input "[PHONE_NUMBER]"
type input "[PERSON_NAME][EMAIL_ADDRESS][PERSON_NAME][PERSON_NAME][DOMAIN_NAME]"
click at [880, 610] on div "Nothing here shares to Dashboard. Vendor Status Payment Status Lead Time In Sto…" at bounding box center [911, 572] width 233 height 1003
click at [1019, 25] on icon "close" at bounding box center [1023, 22] width 9 height 9
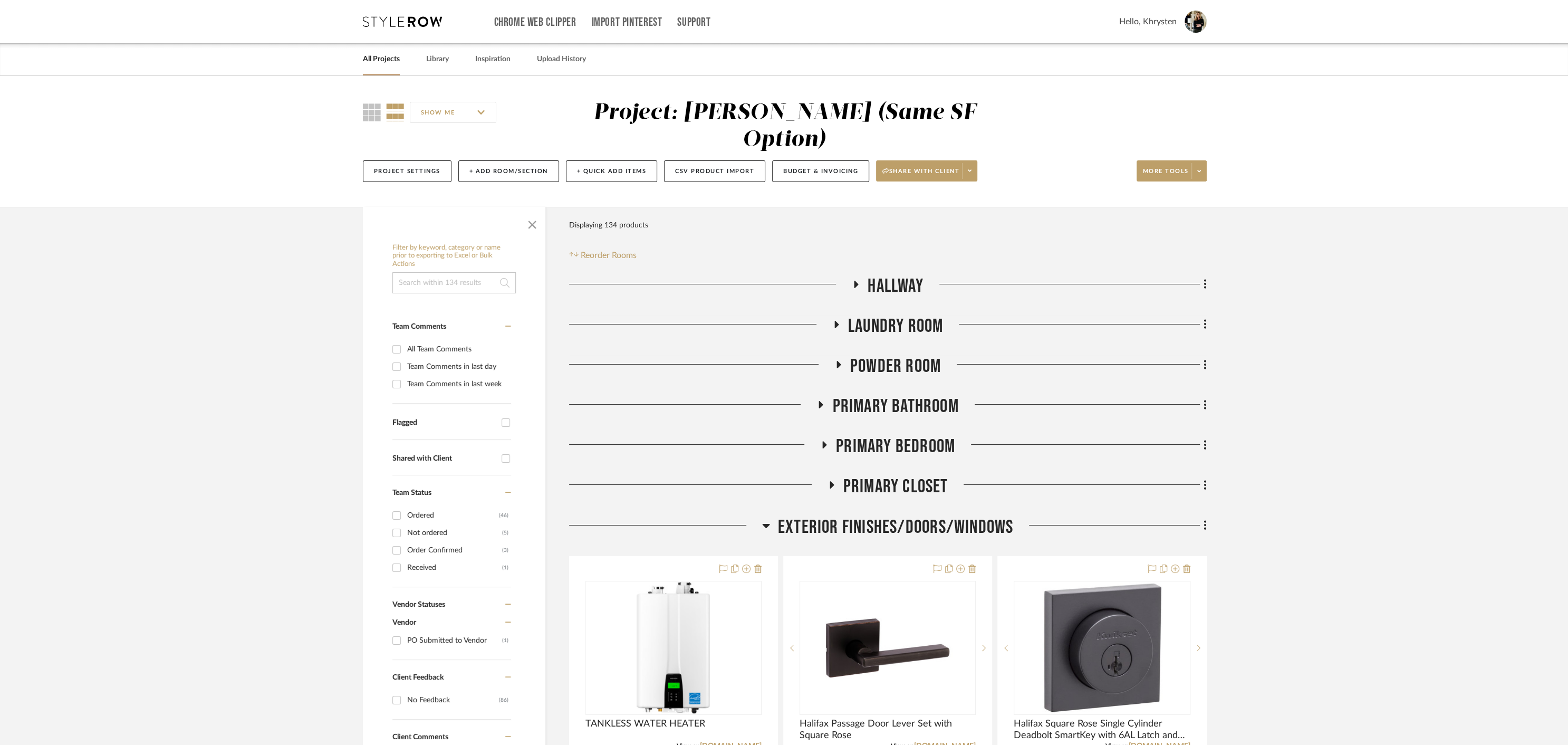
click at [412, 272] on input at bounding box center [454, 283] width 124 height 21
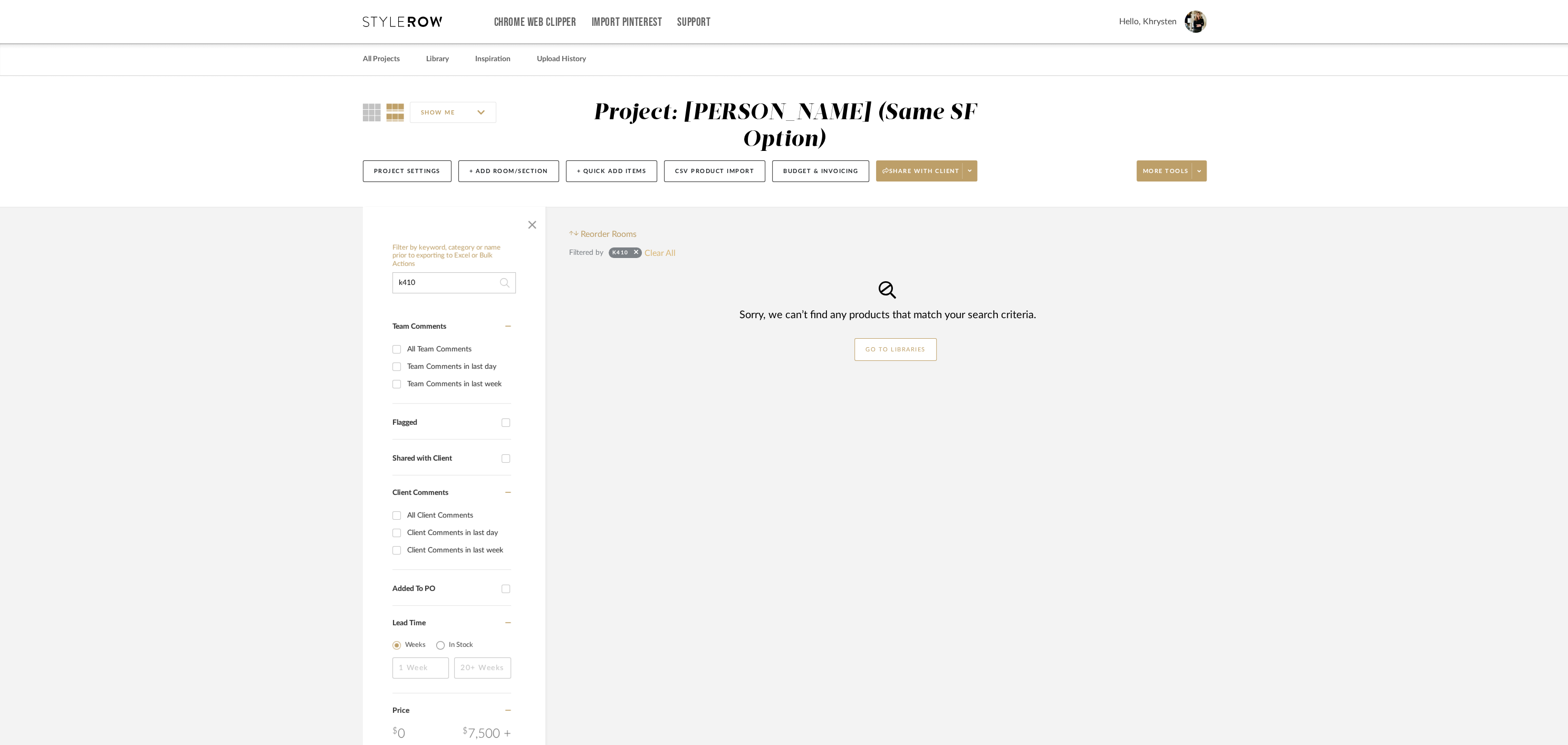
type input "k410"
click at [656, 246] on button "Clear All" at bounding box center [660, 252] width 31 height 13
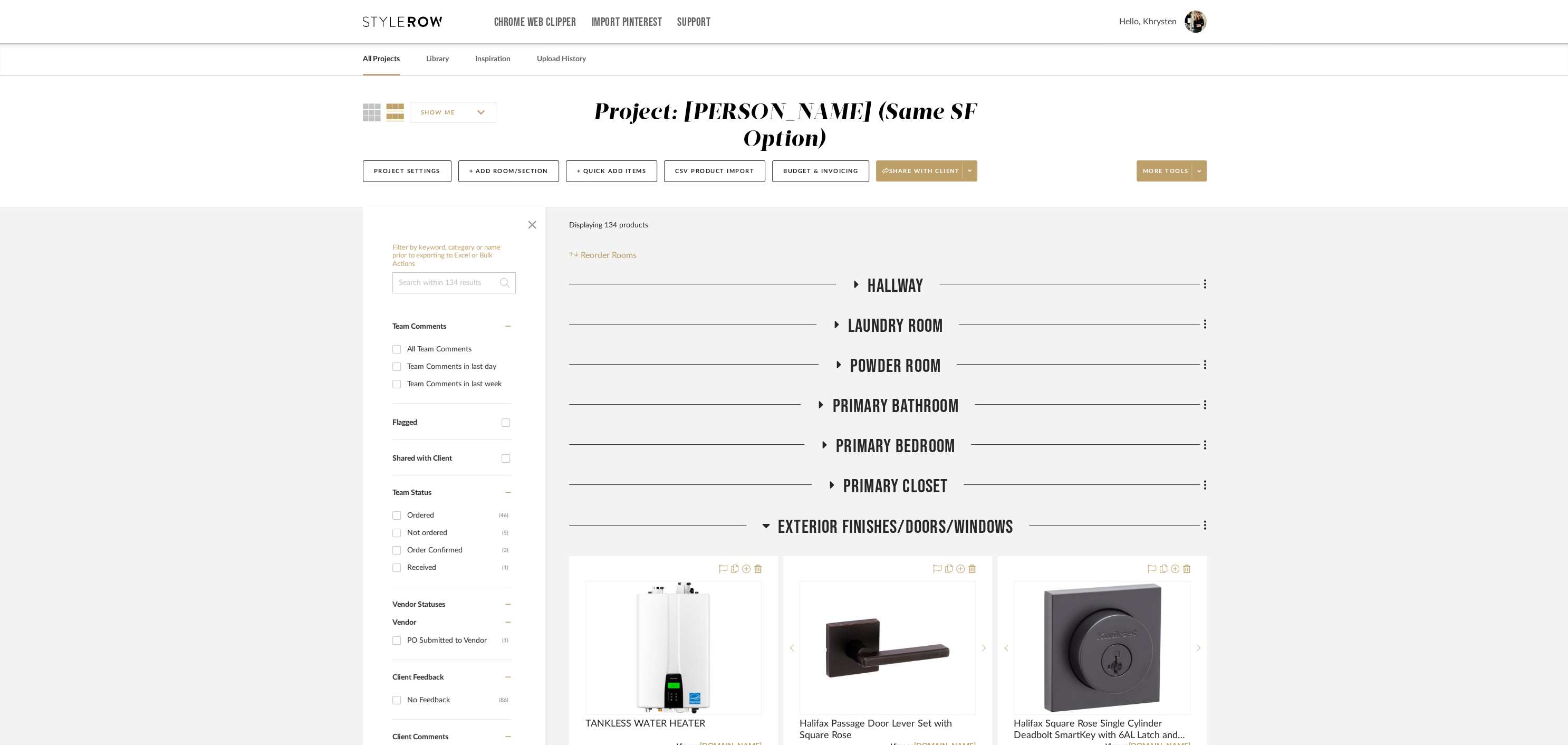
click at [837, 360] on icon at bounding box center [837, 364] width 12 height 8
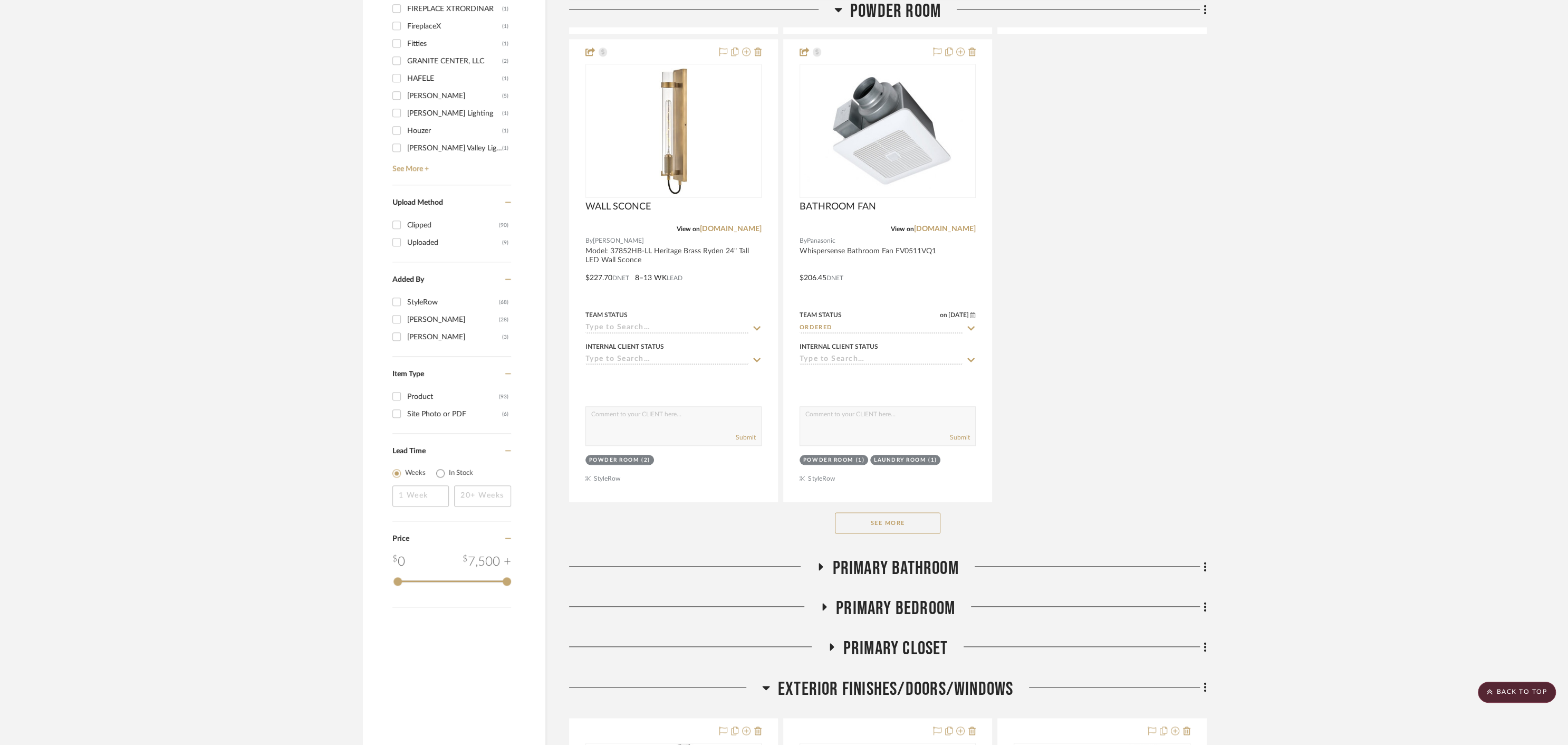
scroll to position [1292, 0]
click at [853, 512] on button "See More" at bounding box center [887, 522] width 106 height 21
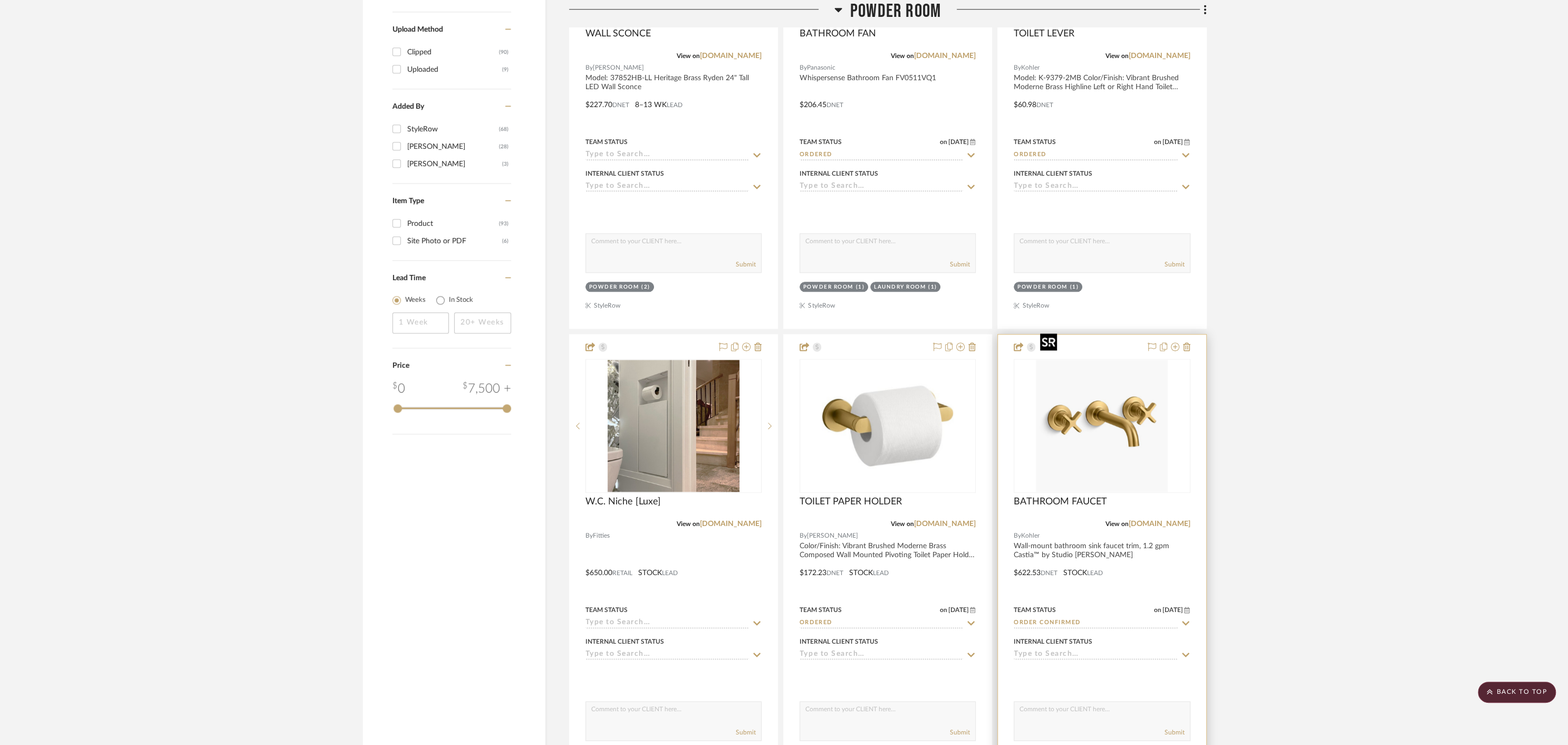
scroll to position [1471, 0]
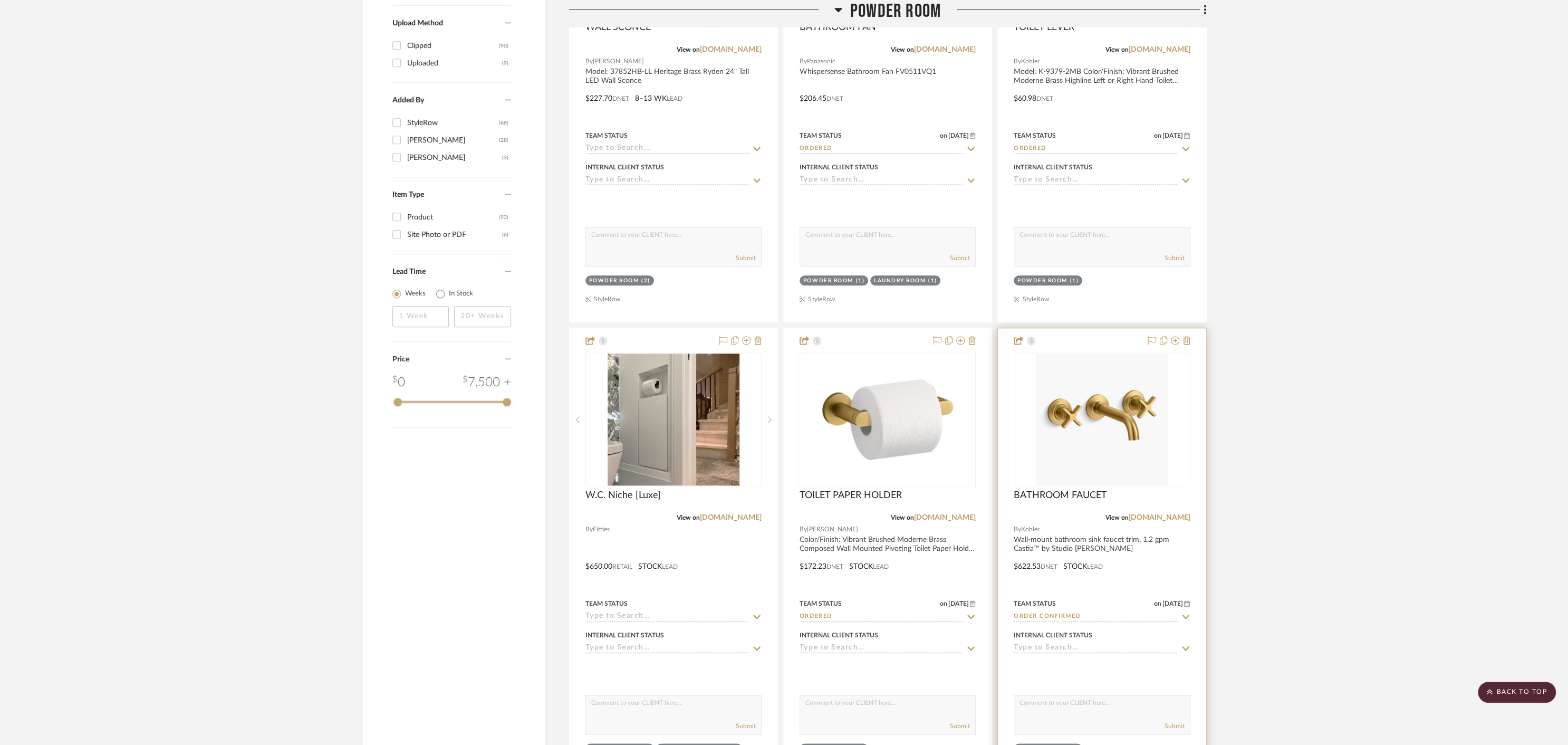
click at [1098, 510] on div at bounding box center [1101, 558] width 208 height 461
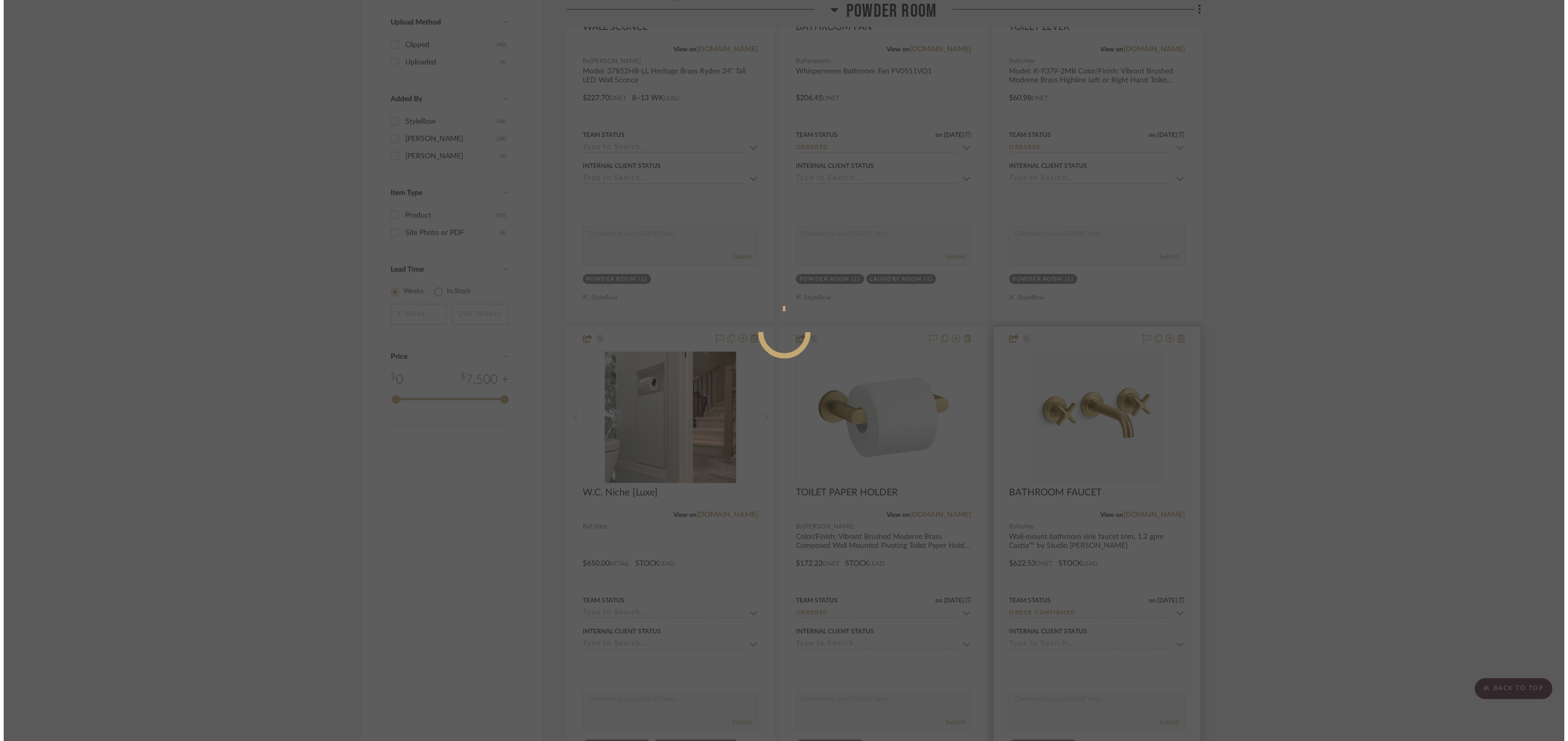
scroll to position [0, 0]
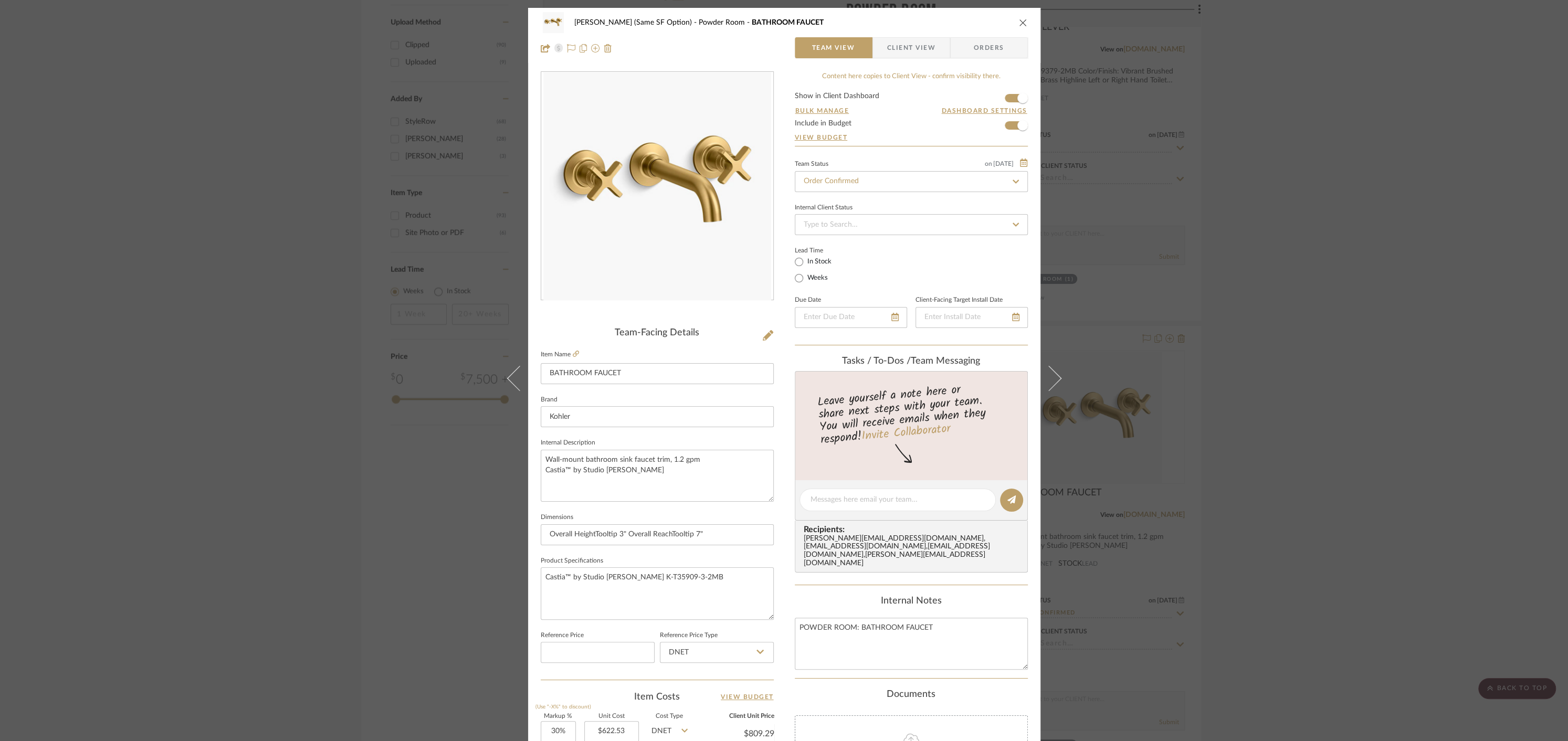
click at [1019, 21] on icon "close" at bounding box center [1023, 22] width 9 height 9
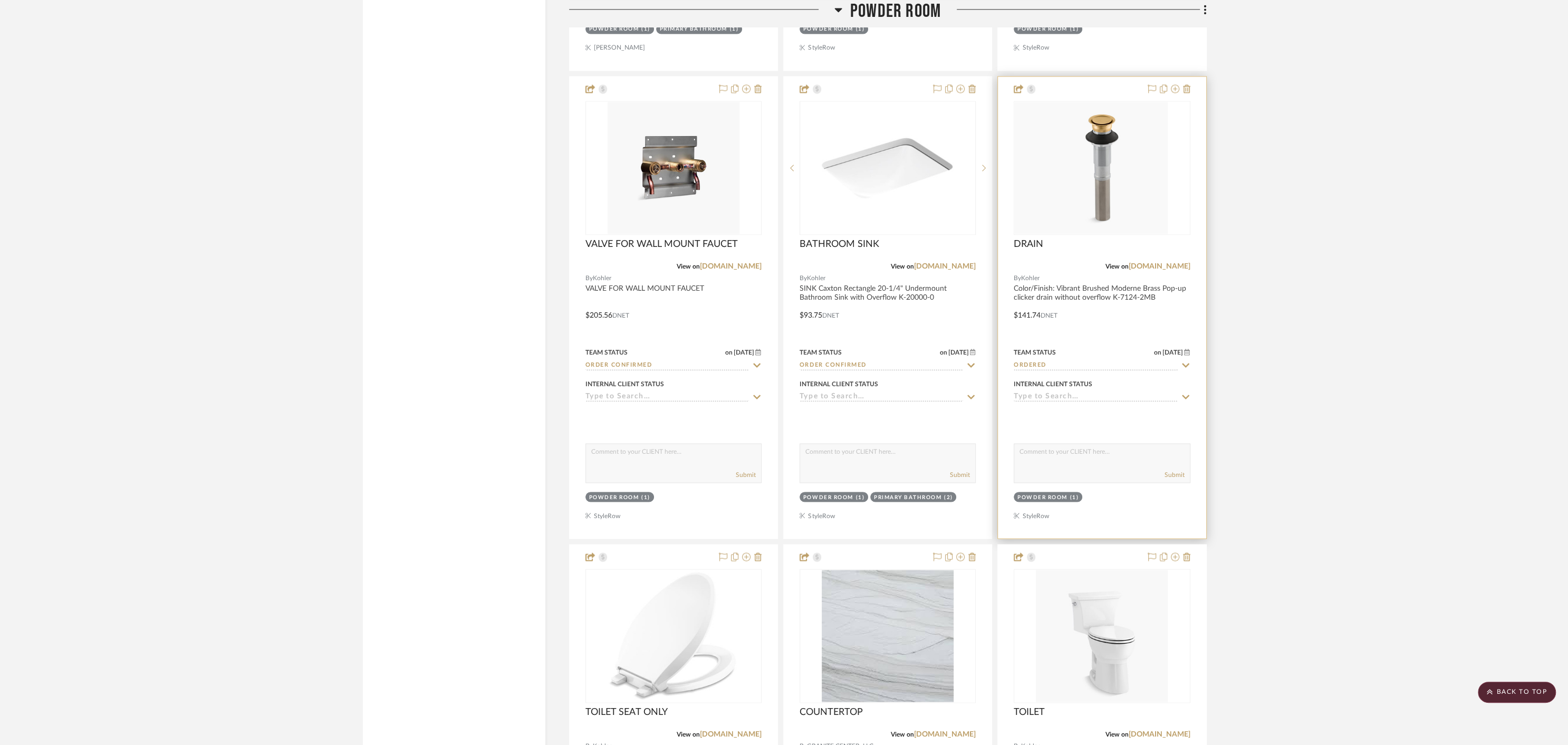
scroll to position [2223, 0]
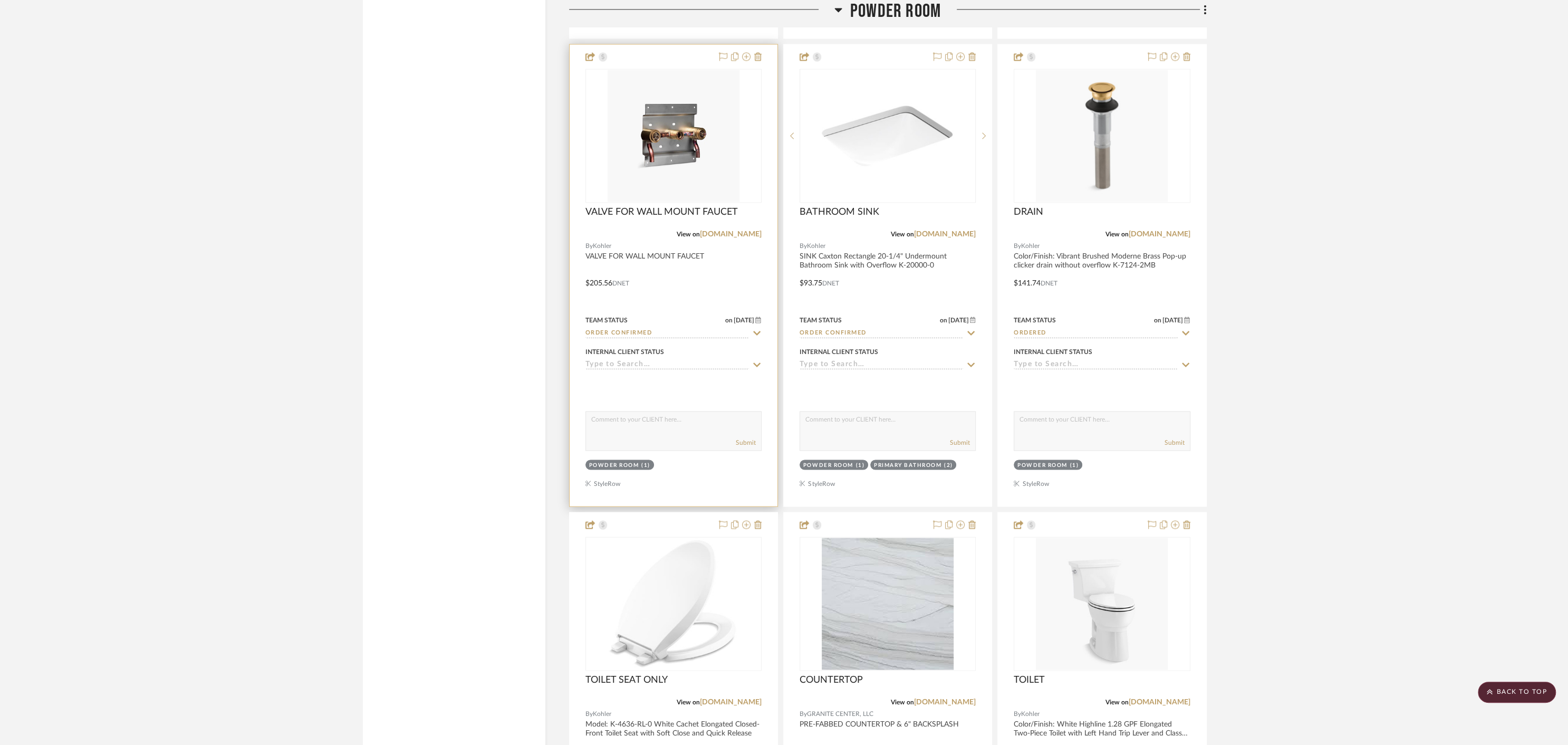
click at [647, 225] on div at bounding box center [673, 275] width 208 height 461
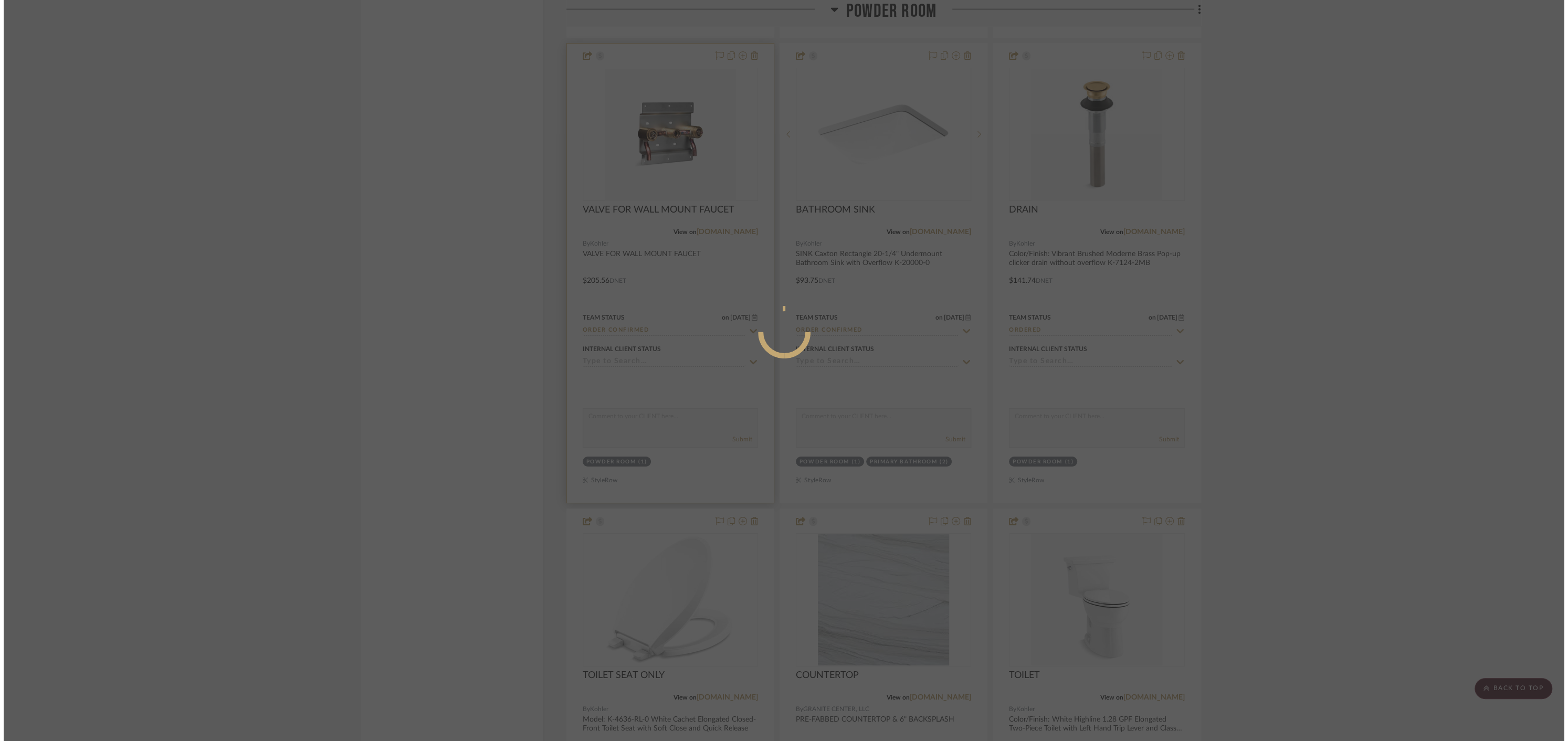
scroll to position [0, 0]
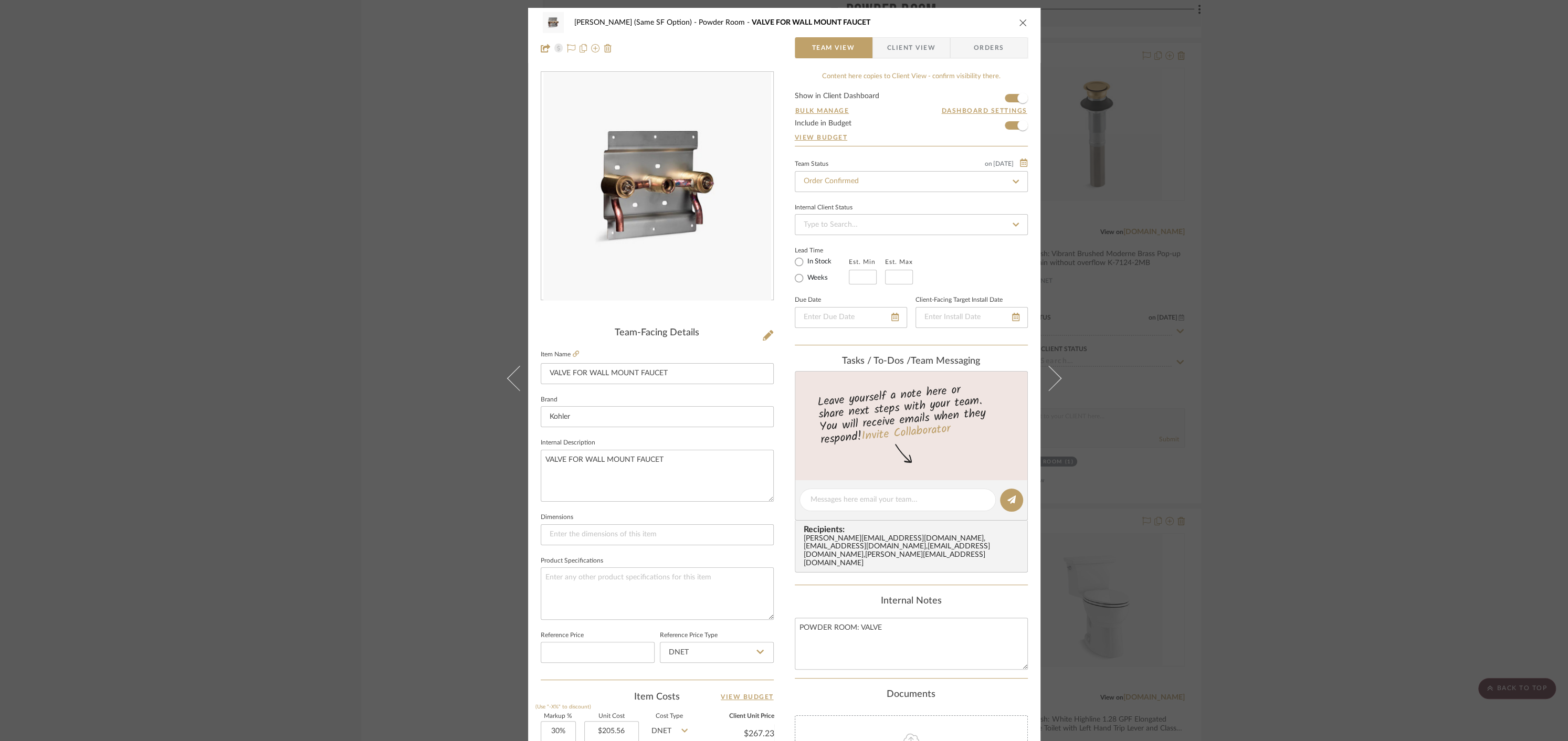
click at [1019, 21] on icon "close" at bounding box center [1023, 22] width 9 height 9
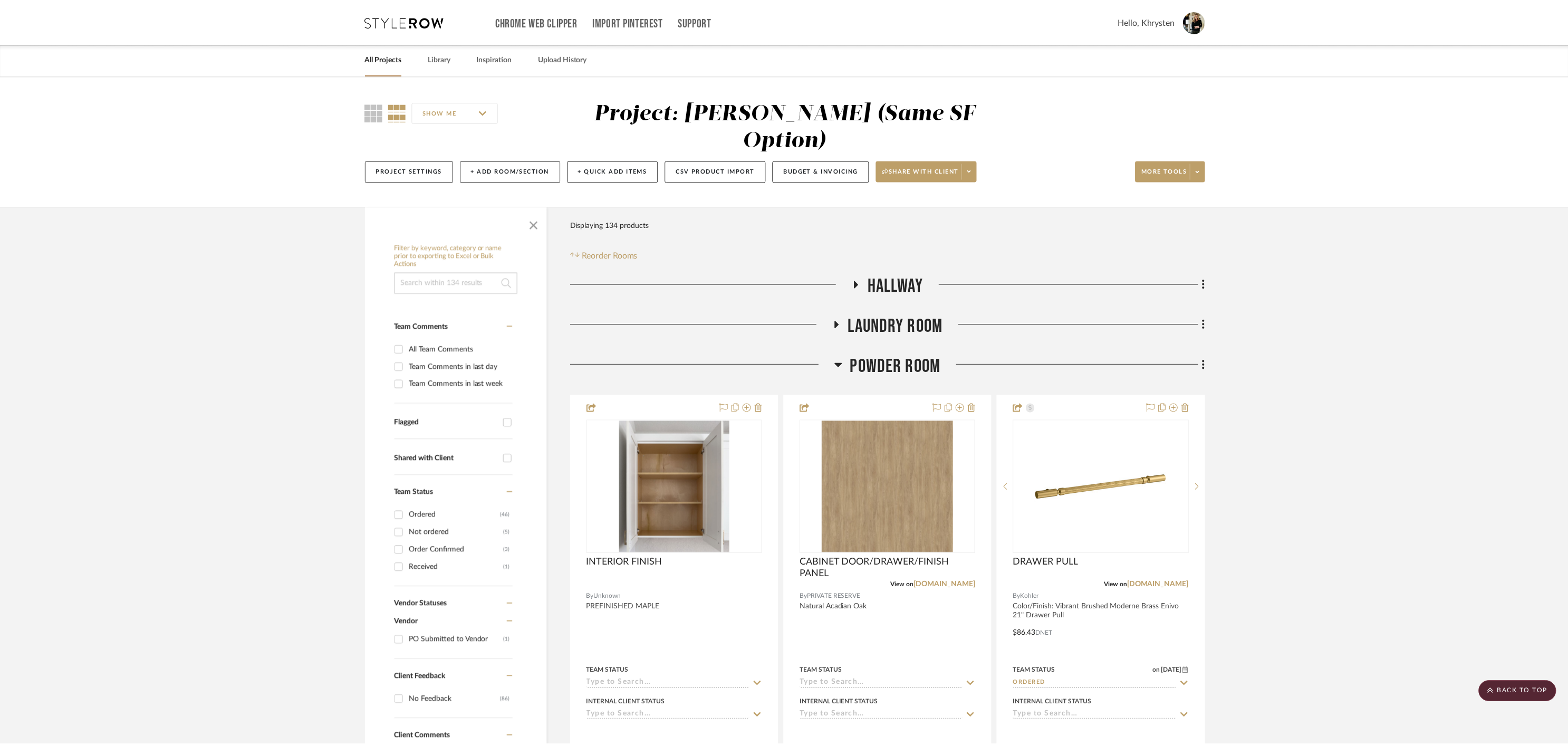
scroll to position [2223, 0]
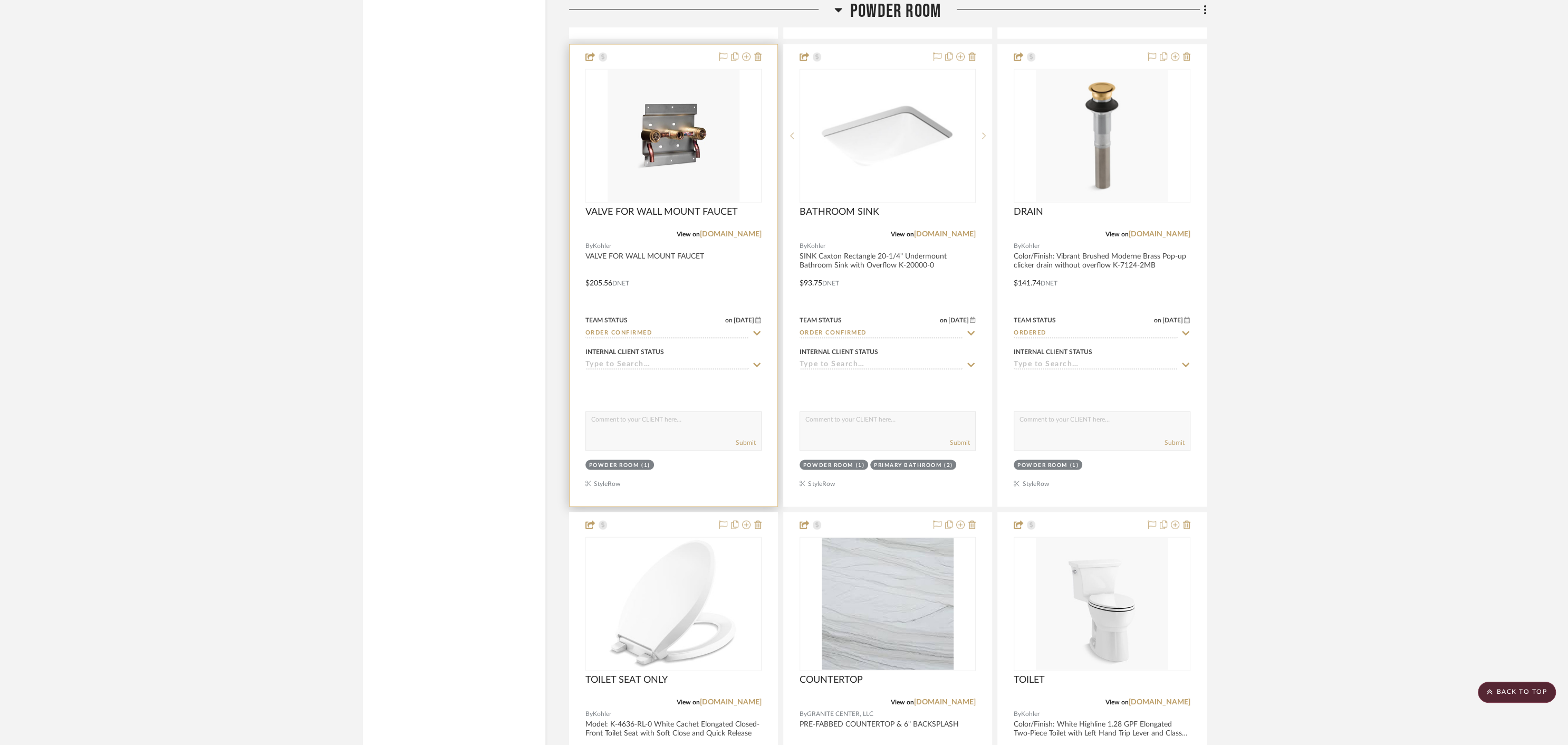
click at [648, 242] on div at bounding box center [673, 275] width 208 height 461
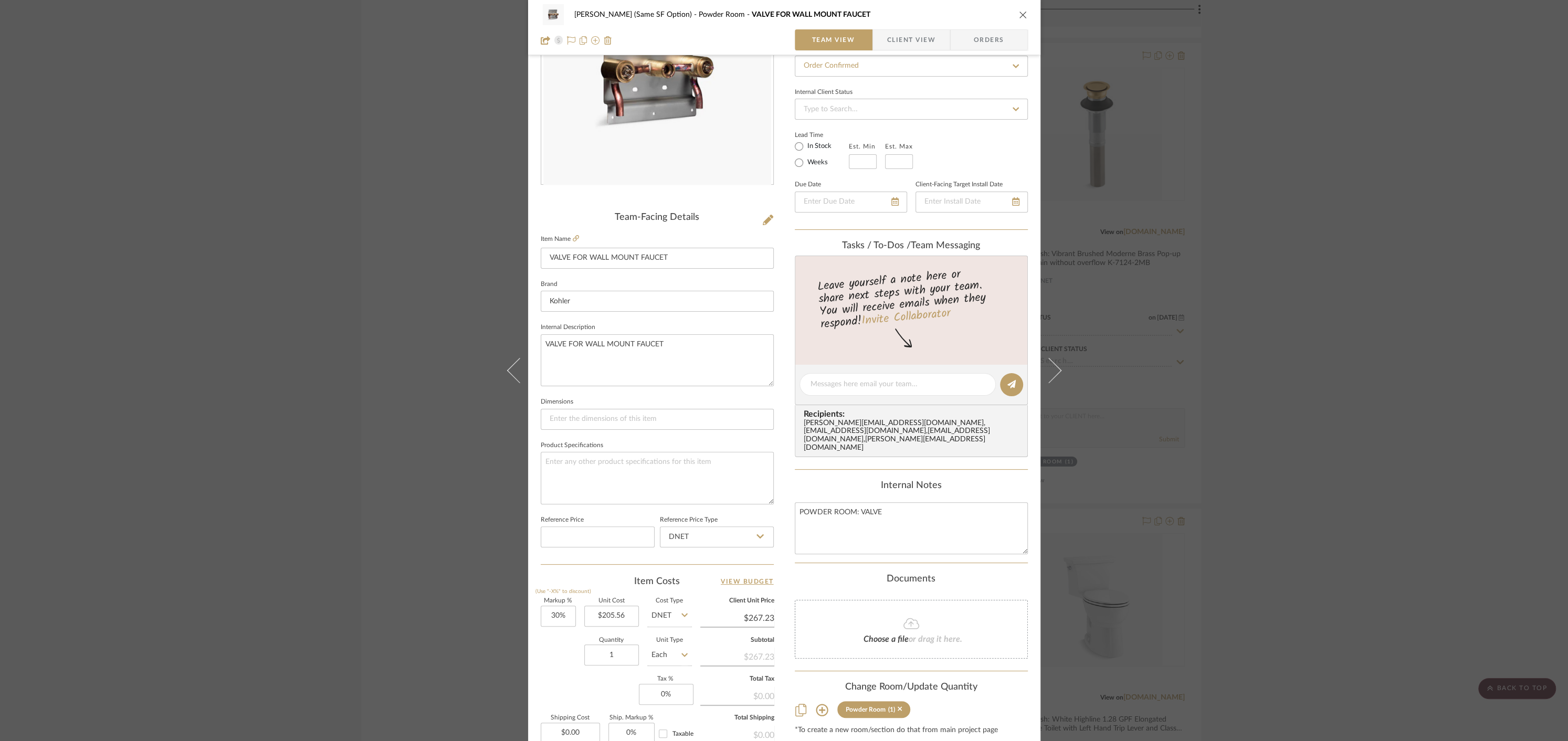
scroll to position [116, 0]
click at [611, 608] on input "205.56" at bounding box center [611, 615] width 55 height 21
type input "$217.07"
type input "$282.19"
click at [1020, 13] on icon "close" at bounding box center [1023, 14] width 9 height 9
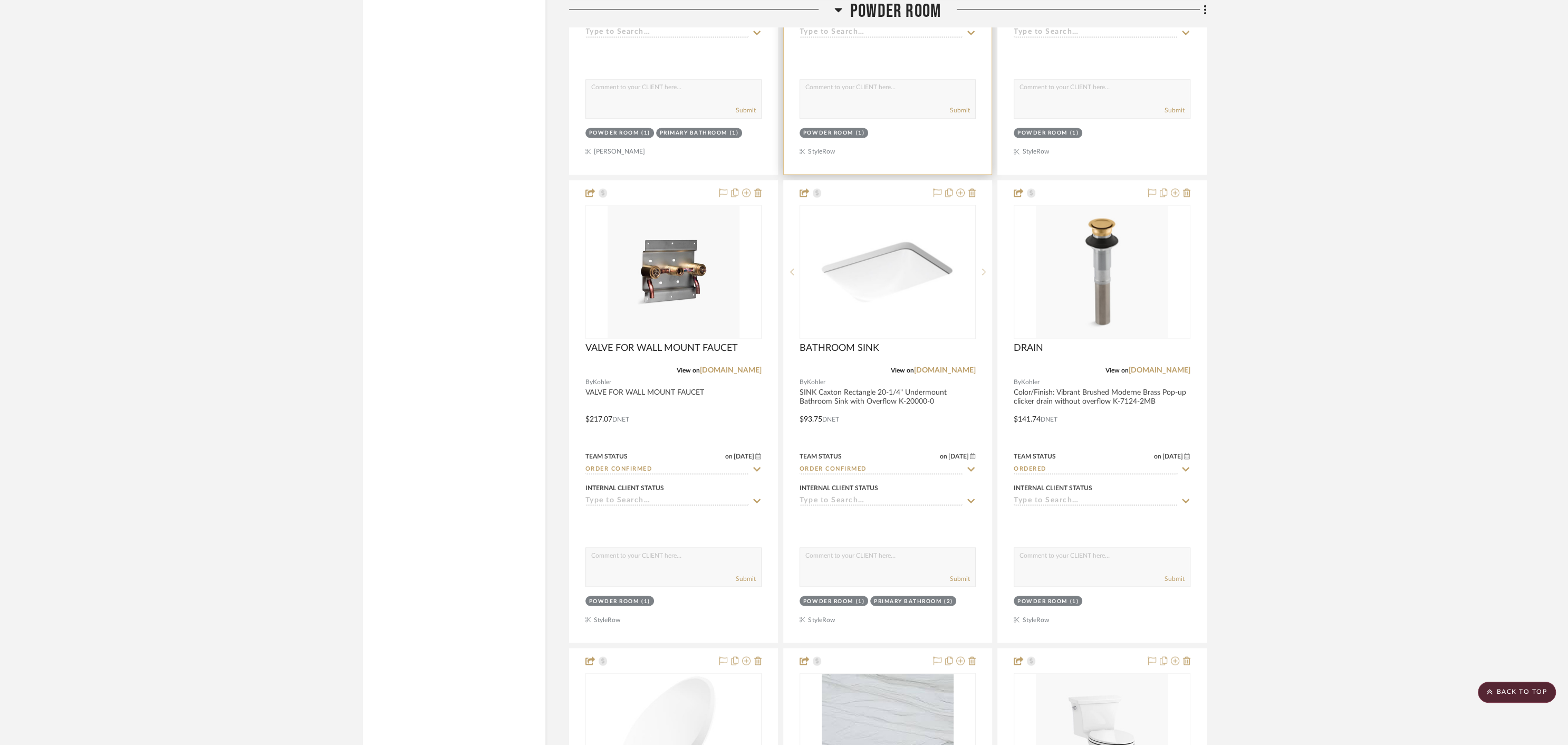
scroll to position [2084, 0]
click at [836, 8] on icon at bounding box center [838, 10] width 8 height 4
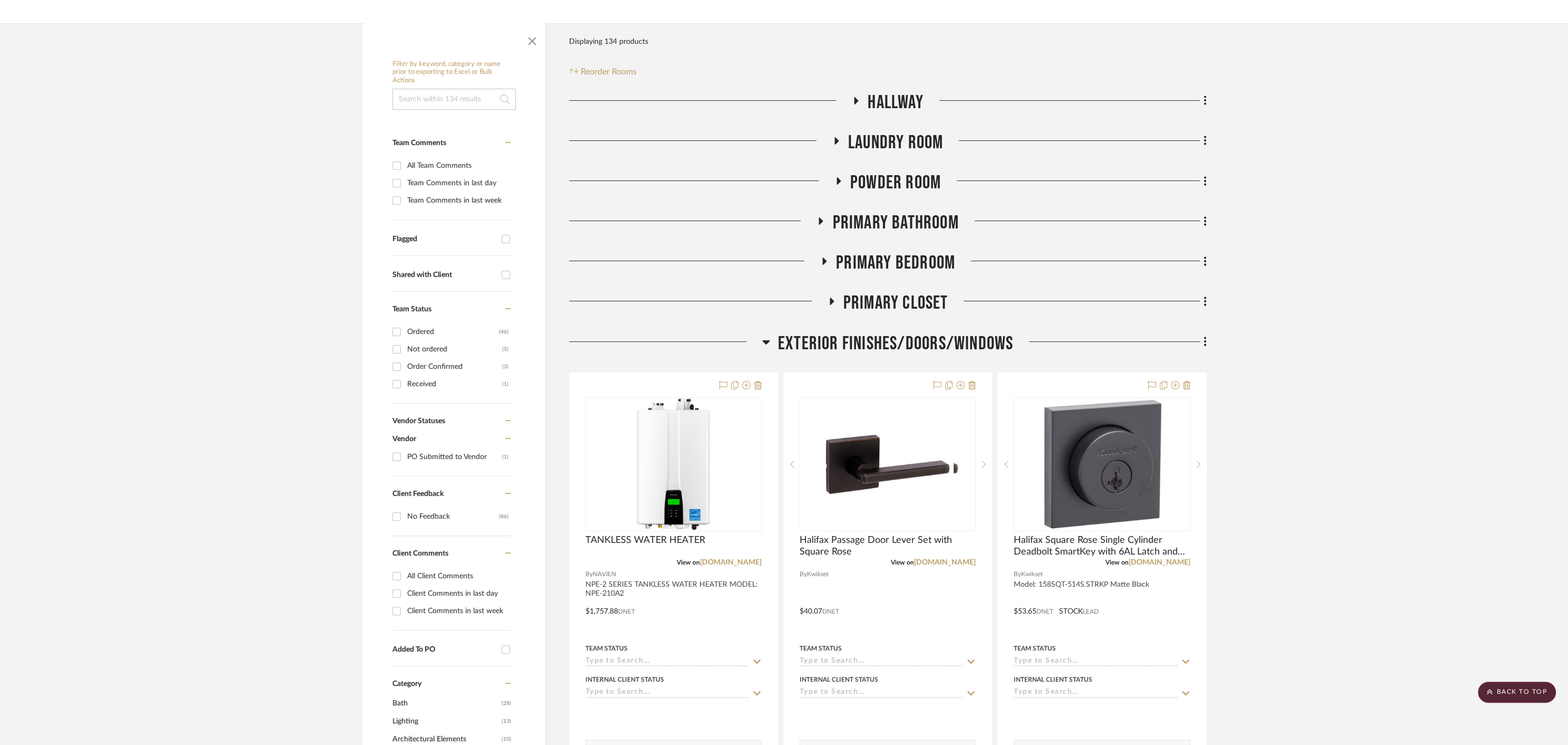
scroll to position [0, 0]
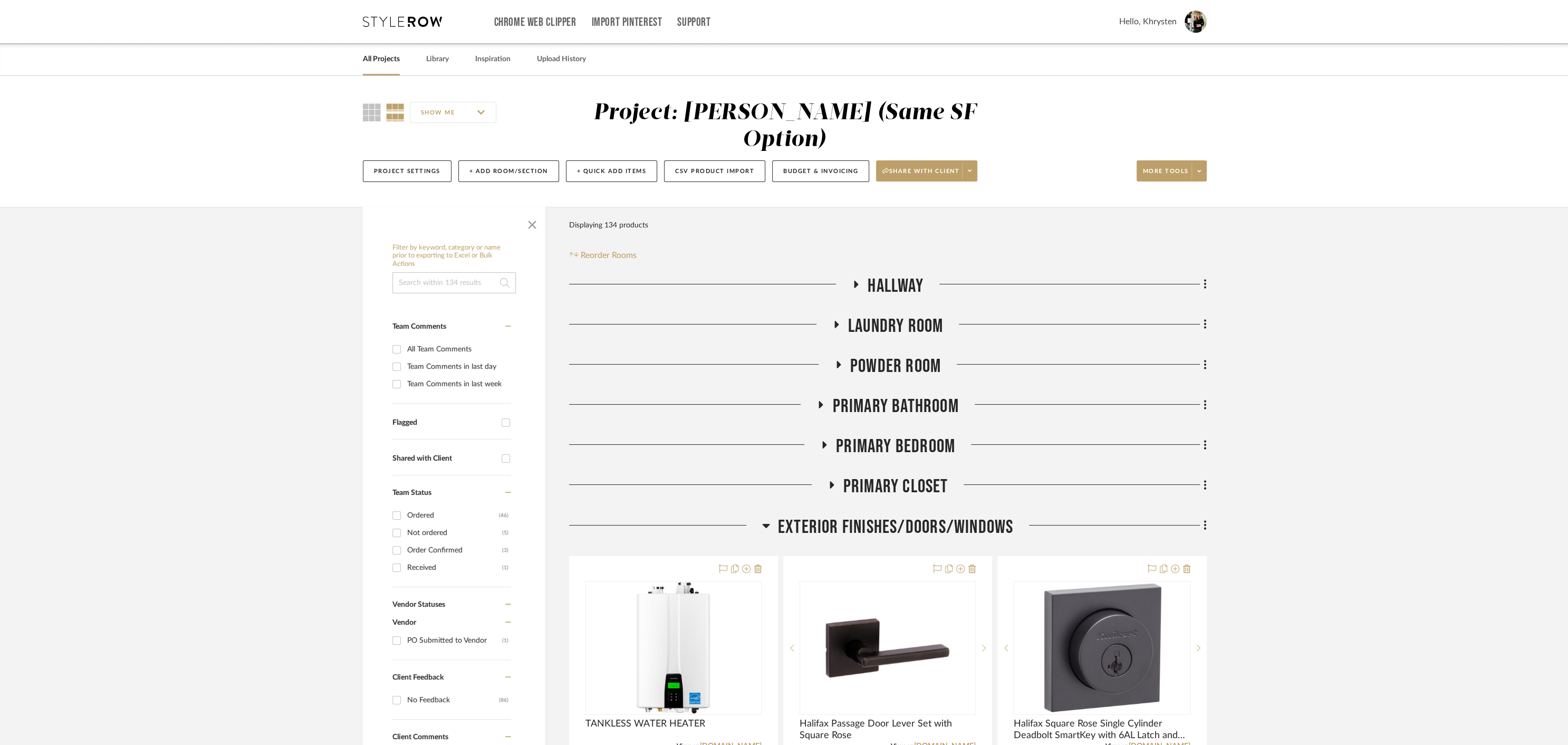
click at [819, 401] on icon at bounding box center [821, 405] width 4 height 8
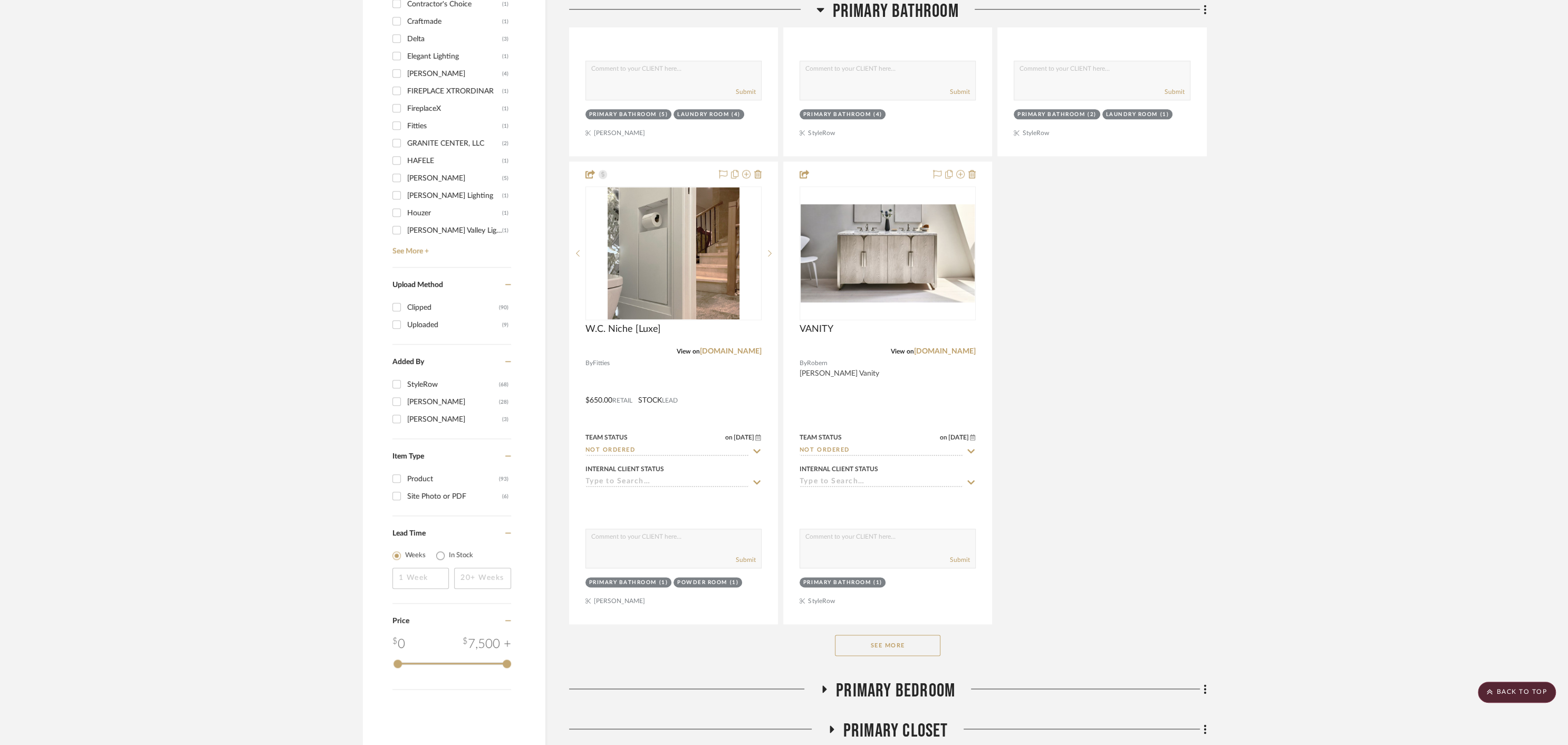
scroll to position [1213, 0]
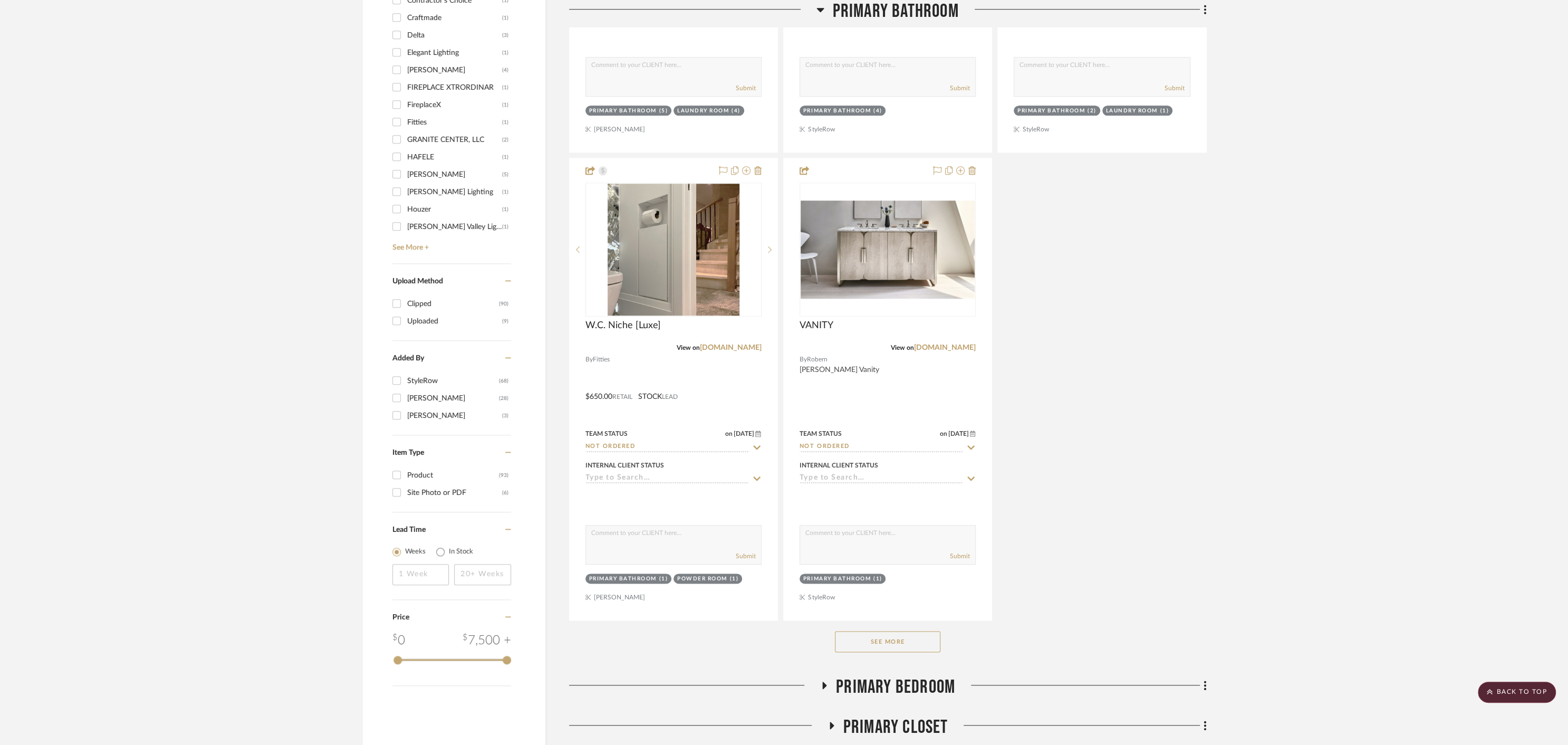
click at [858, 631] on button "See More" at bounding box center [887, 641] width 106 height 21
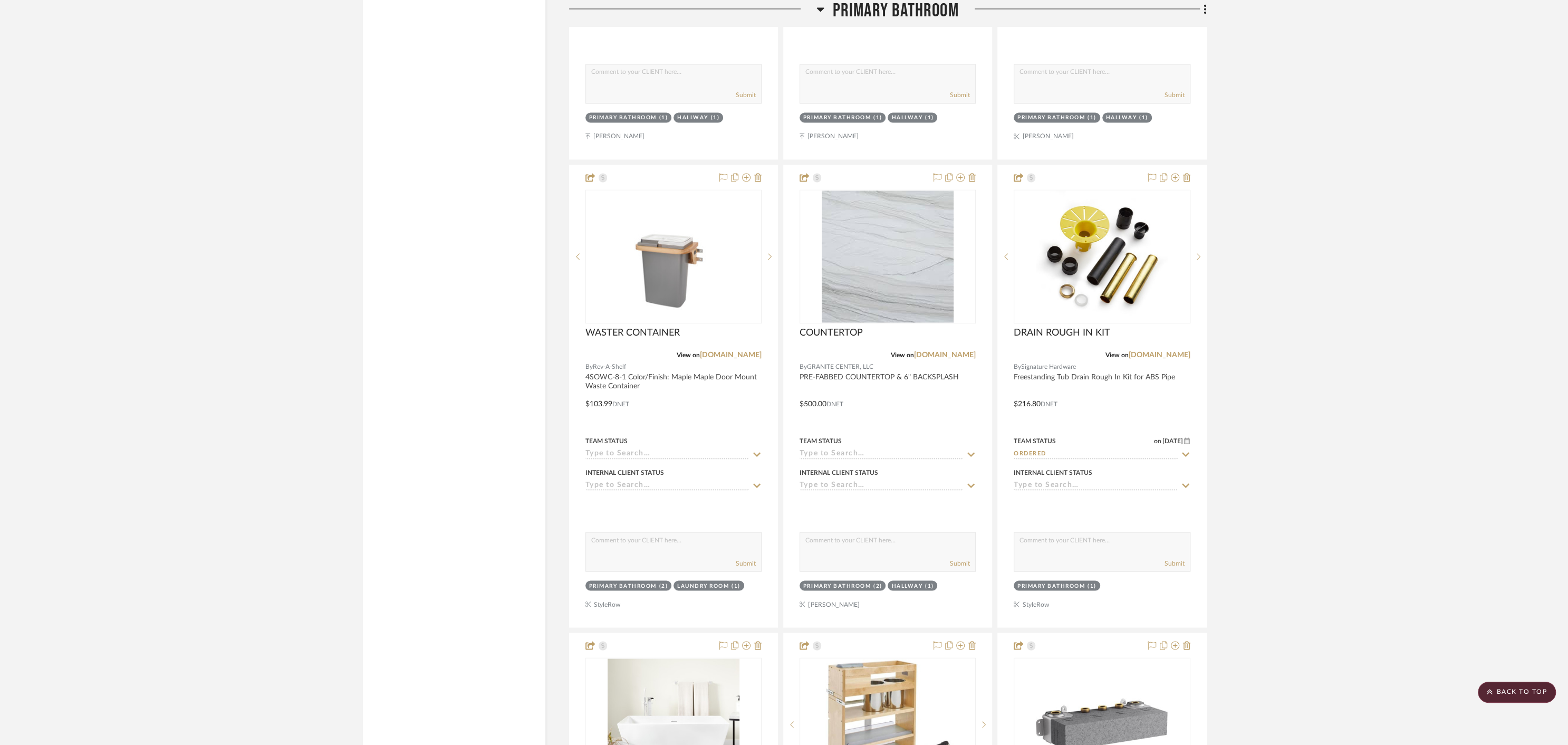
scroll to position [2144, 0]
